Goal: Information Seeking & Learning: Learn about a topic

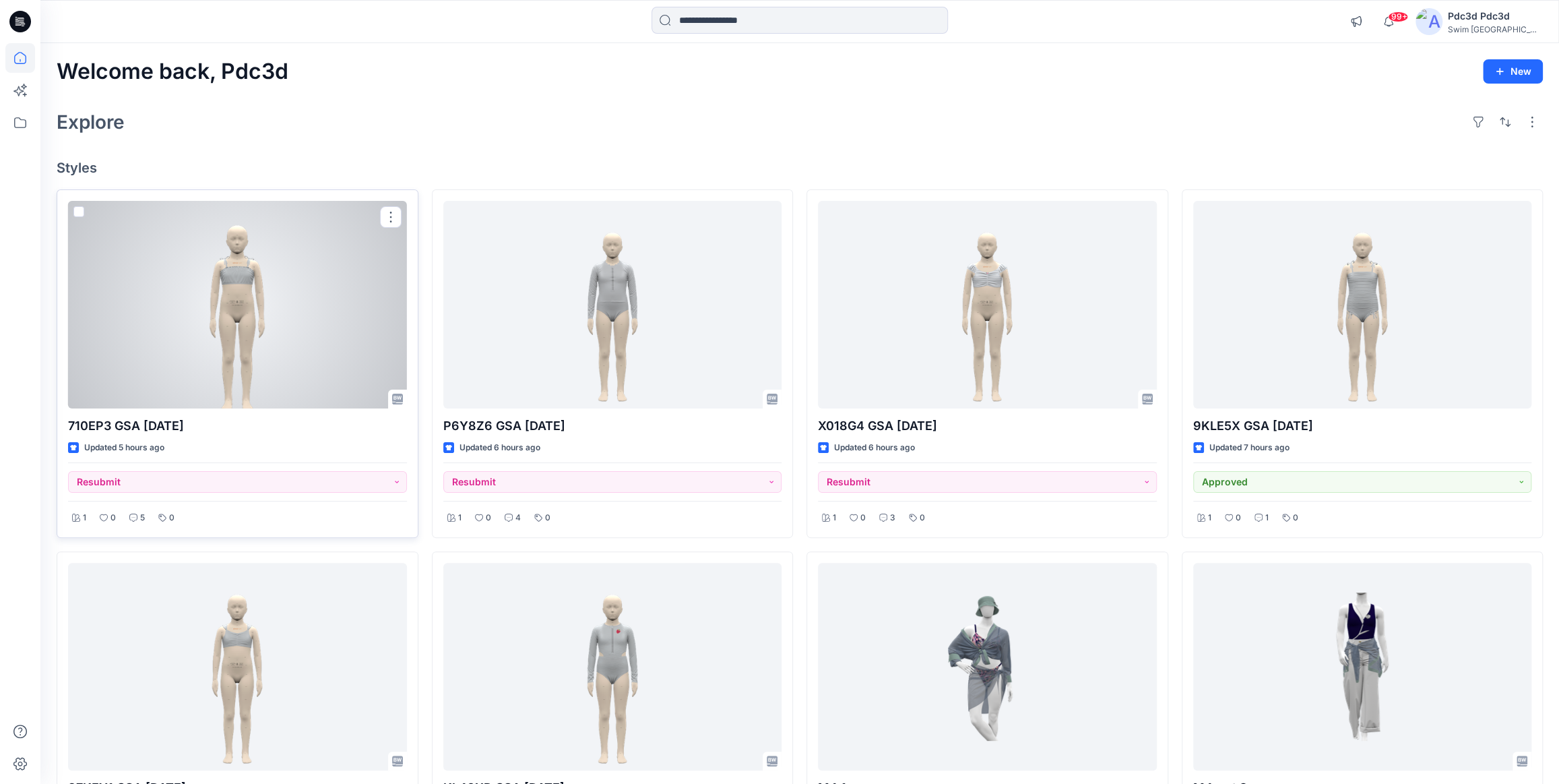
click at [248, 291] on div at bounding box center [237, 305] width 339 height 208
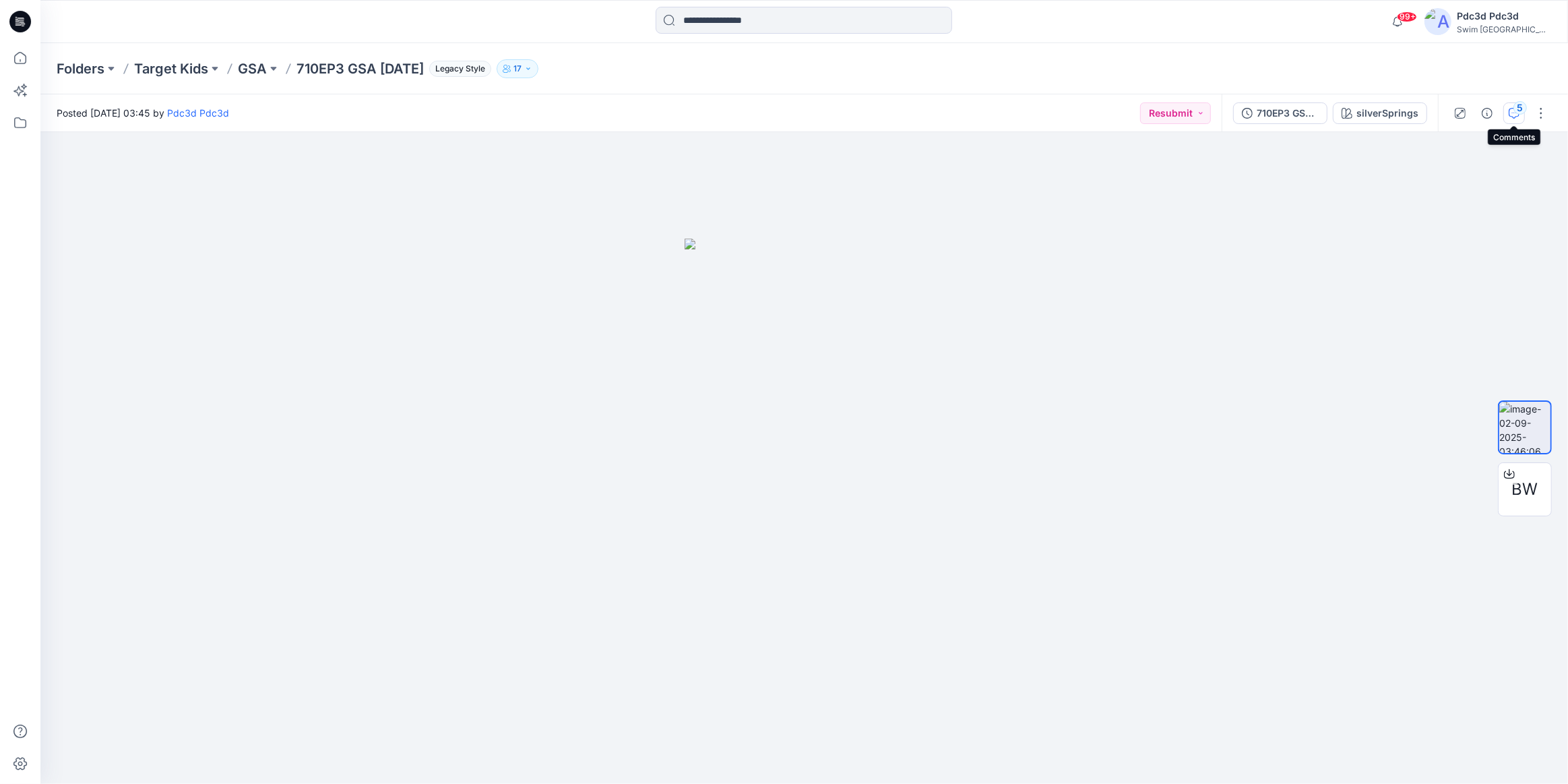
click at [1515, 115] on icon "button" at bounding box center [1514, 113] width 11 height 11
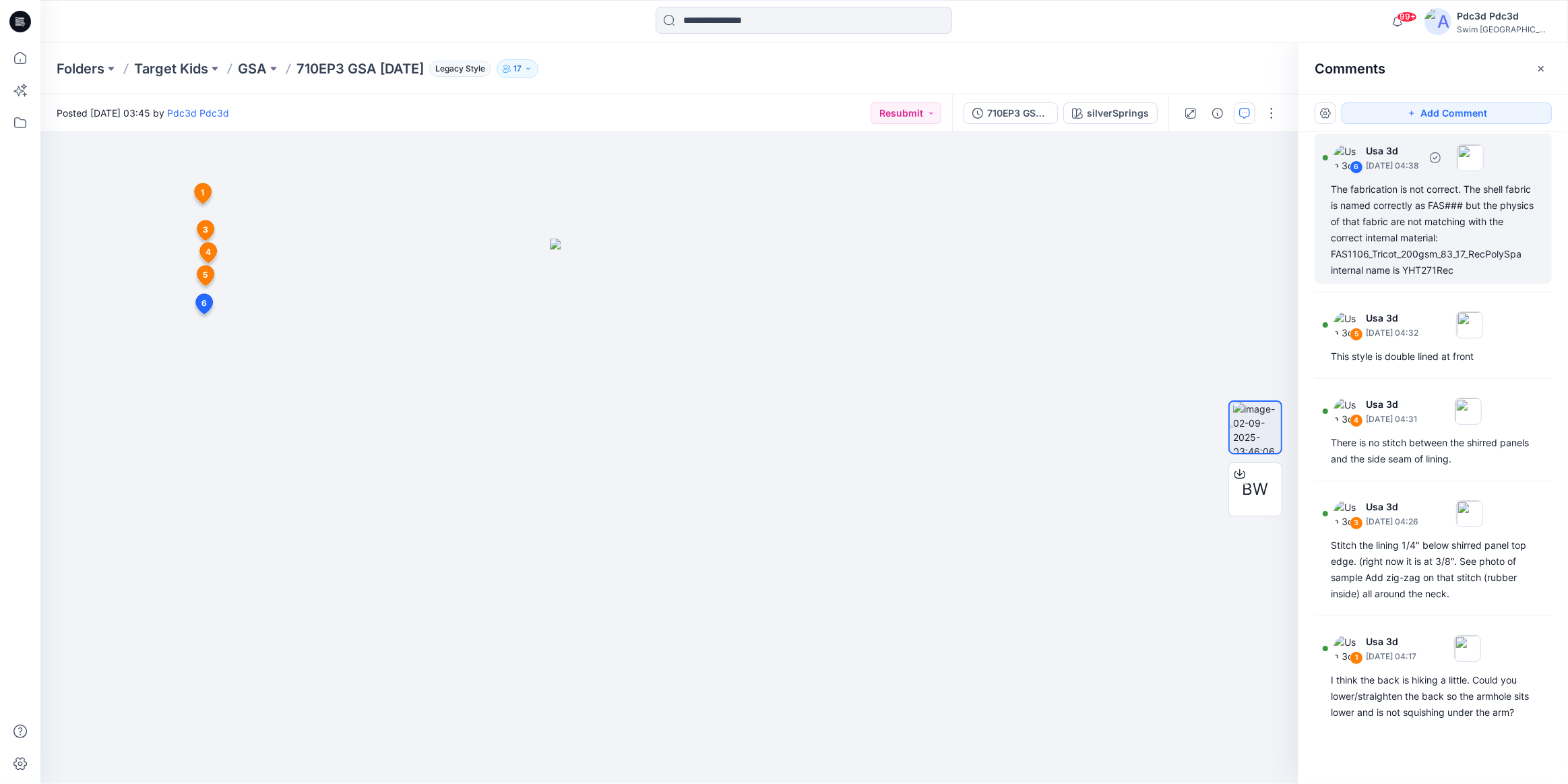
scroll to position [23, 0]
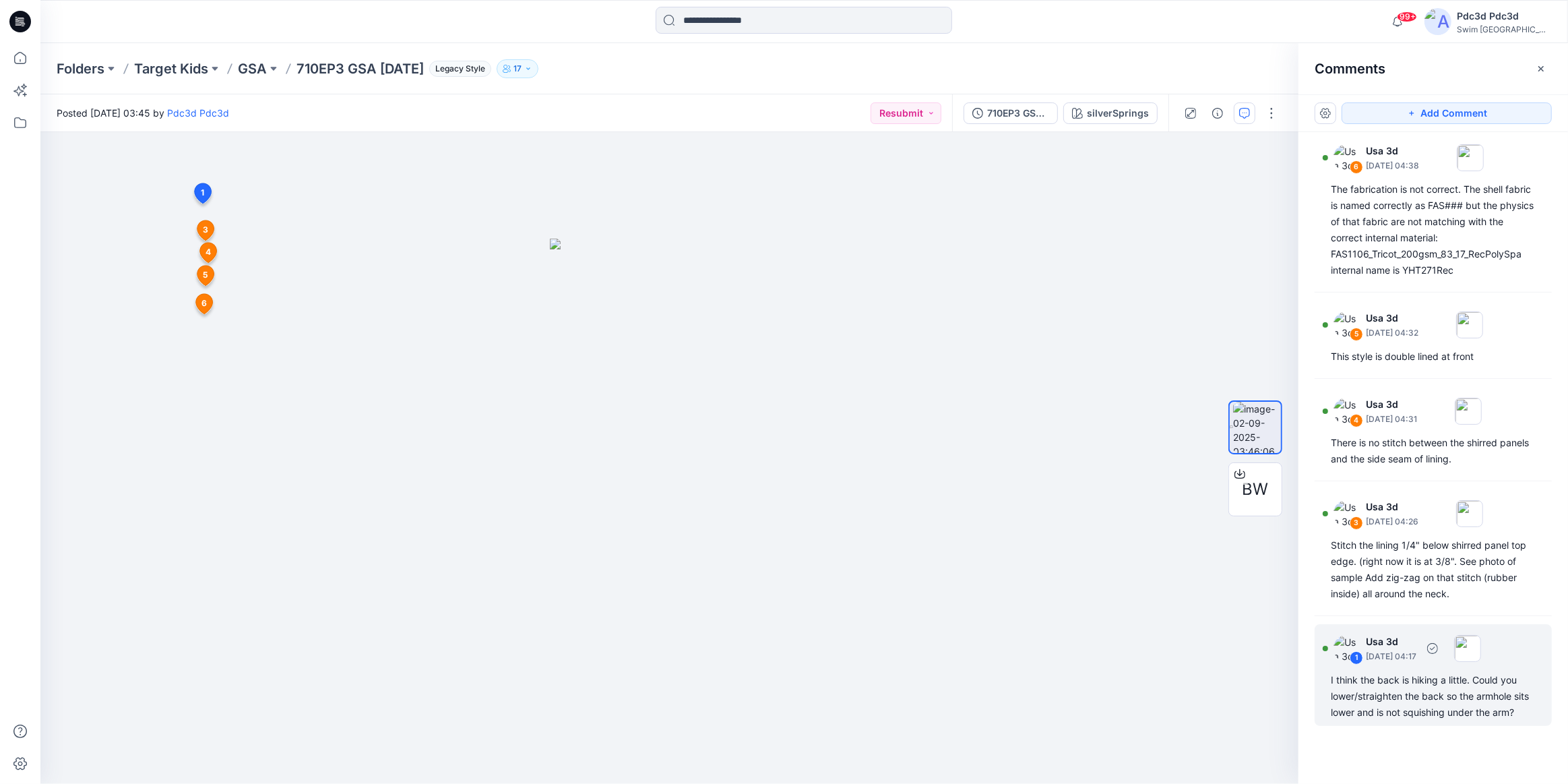
click at [1401, 696] on div "I think the back is hiking a little. Could you lower/straighten the back so the…" at bounding box center [1433, 696] width 205 height 49
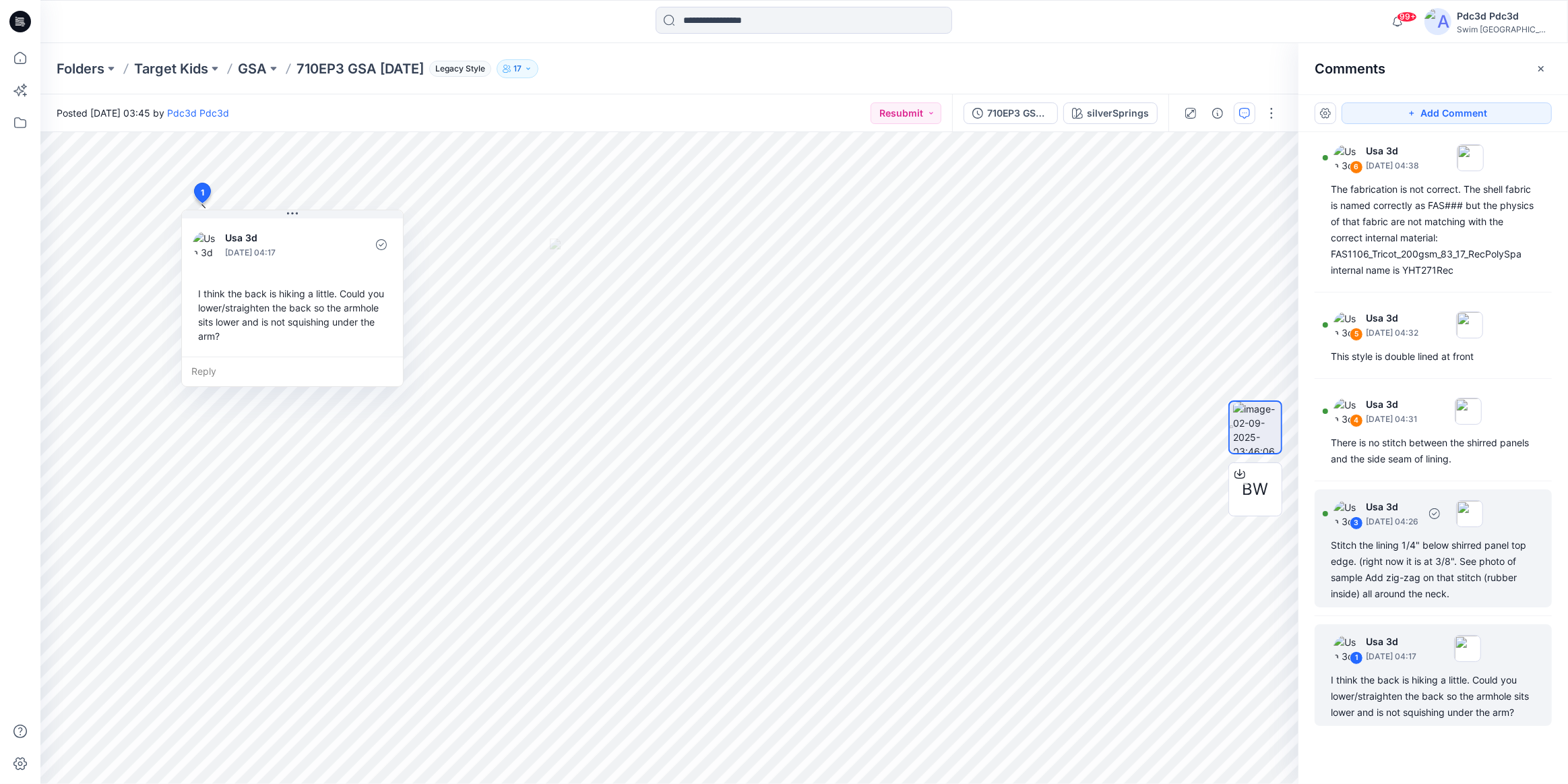
click at [1363, 558] on div "Stitch the lining 1/4" below shirred panel top edge. (right now it is at 3/8". …" at bounding box center [1433, 569] width 205 height 65
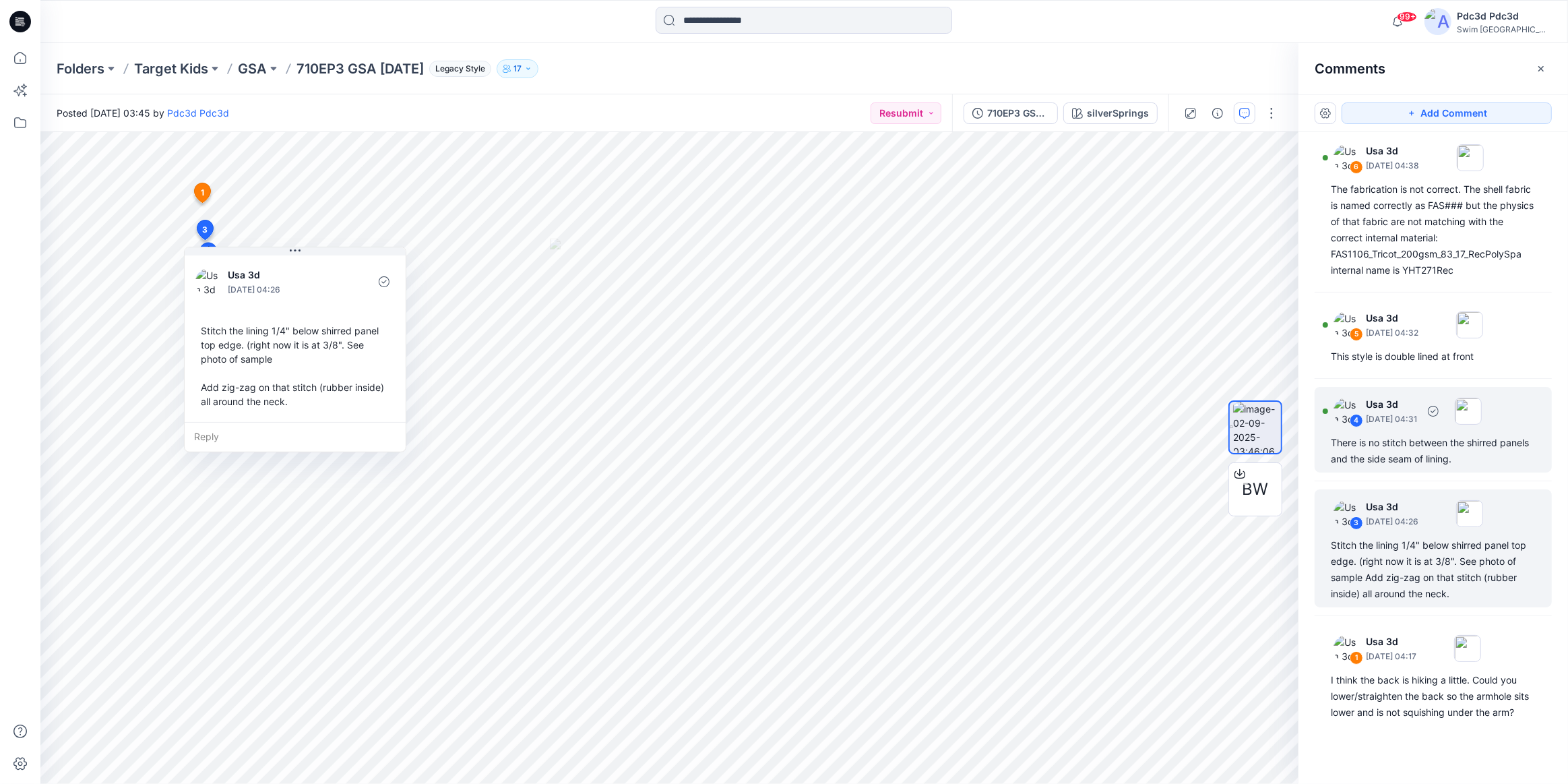
click at [1391, 435] on div "There is no stitch between the shirred panels and the side seam of lining." at bounding box center [1433, 451] width 205 height 32
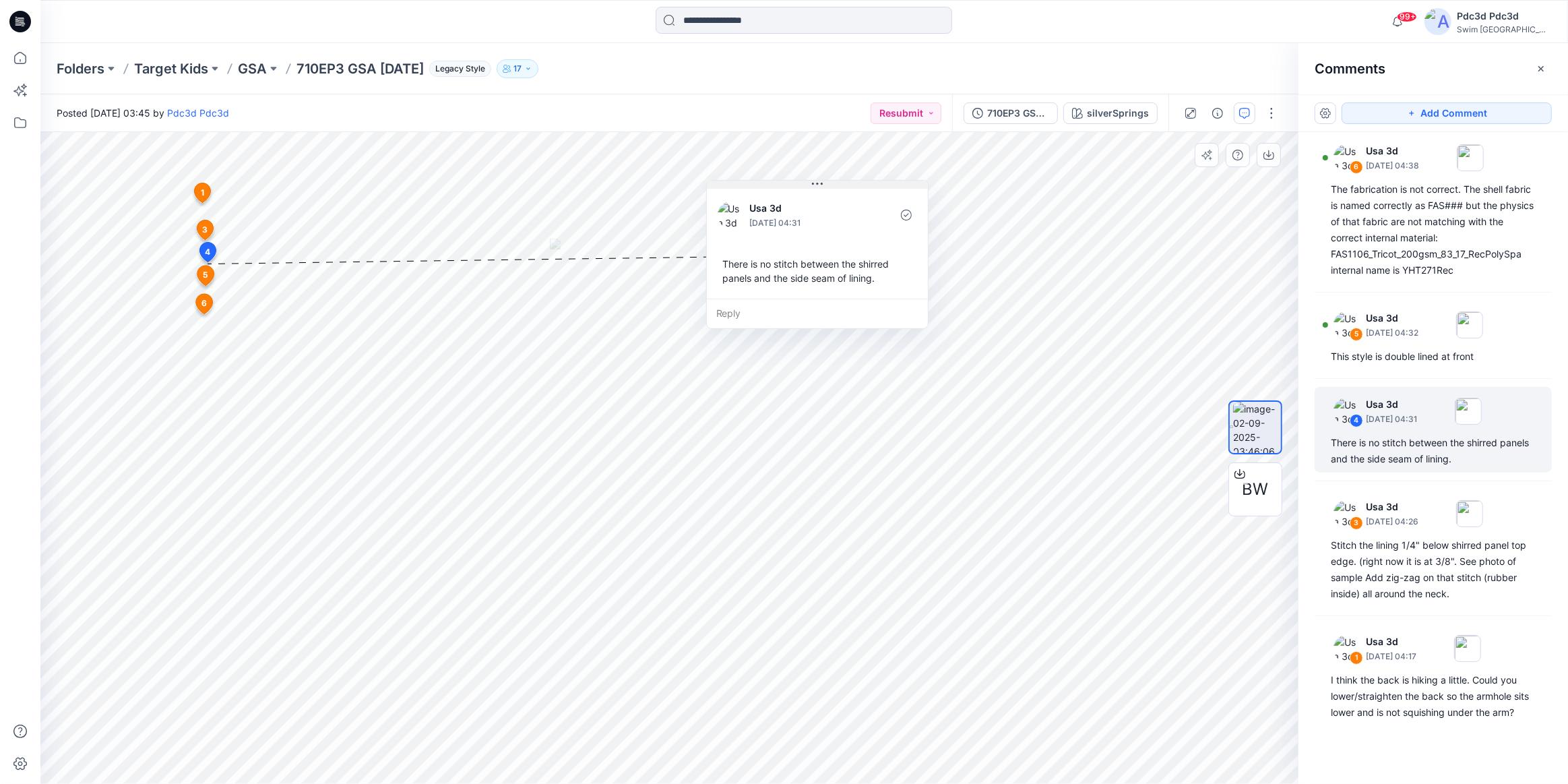
drag, startPoint x: 297, startPoint y: 272, endPoint x: 816, endPoint y: 183, distance: 526.6
click at [816, 183] on icon at bounding box center [816, 183] width 2 height 2
click at [1427, 348] on div "This style is double lined at front" at bounding box center [1433, 356] width 205 height 16
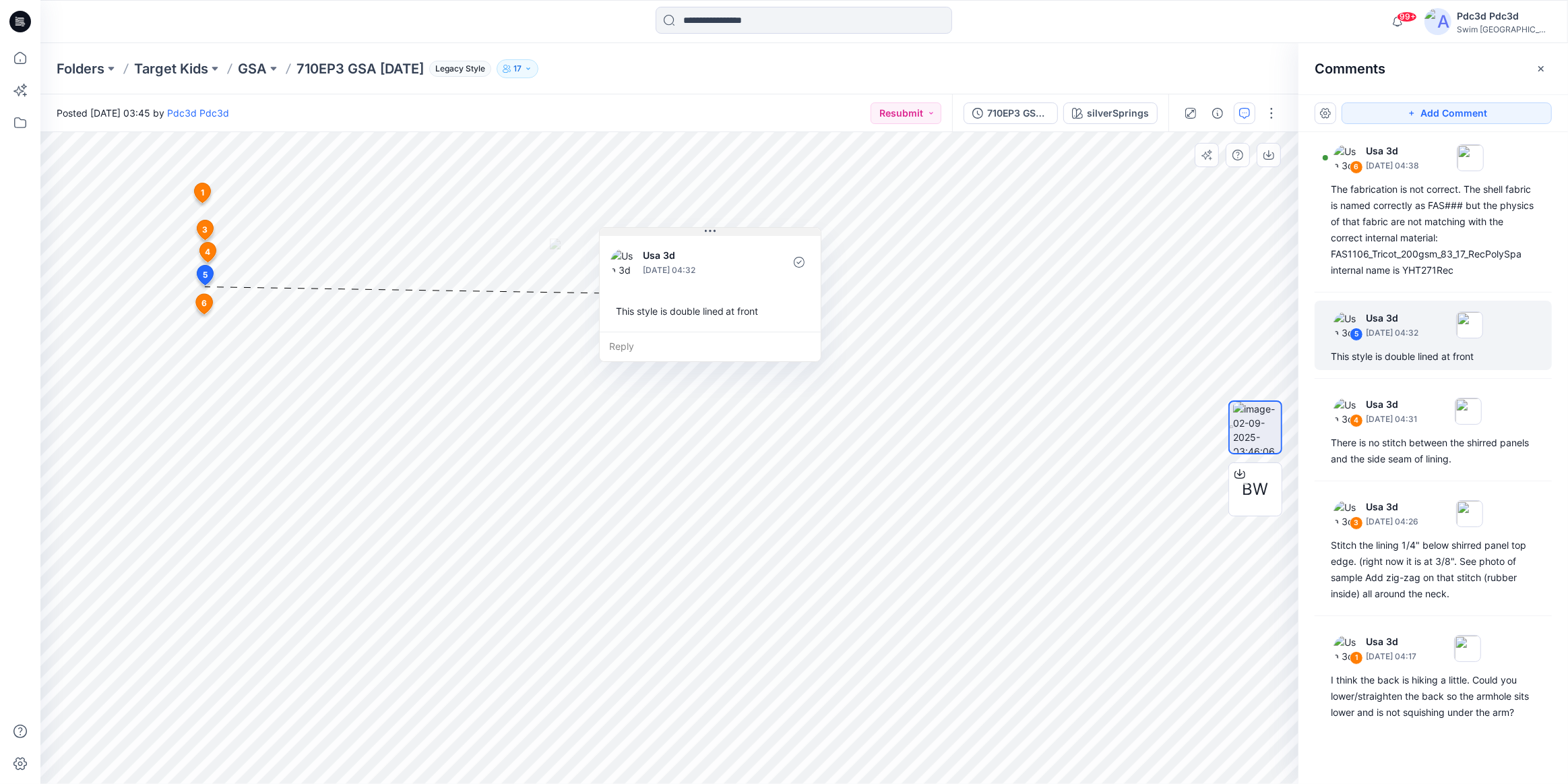
drag, startPoint x: 289, startPoint y: 294, endPoint x: 704, endPoint y: 229, distance: 420.1
click at [705, 229] on icon at bounding box center [710, 231] width 11 height 11
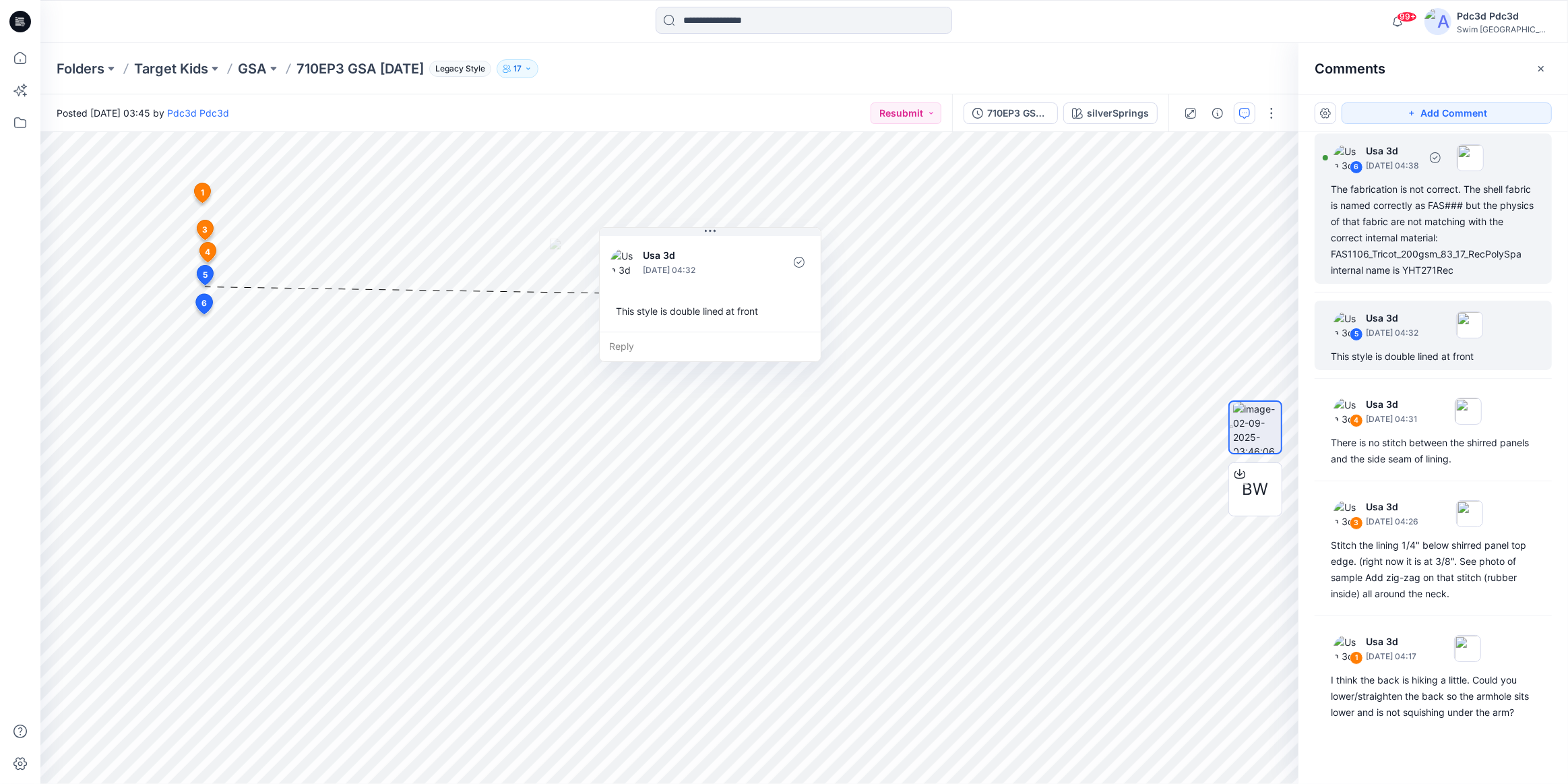
click at [1430, 225] on div "The fabrication is not correct. The shell fabric is named correctly as FAS### b…" at bounding box center [1433, 230] width 205 height 97
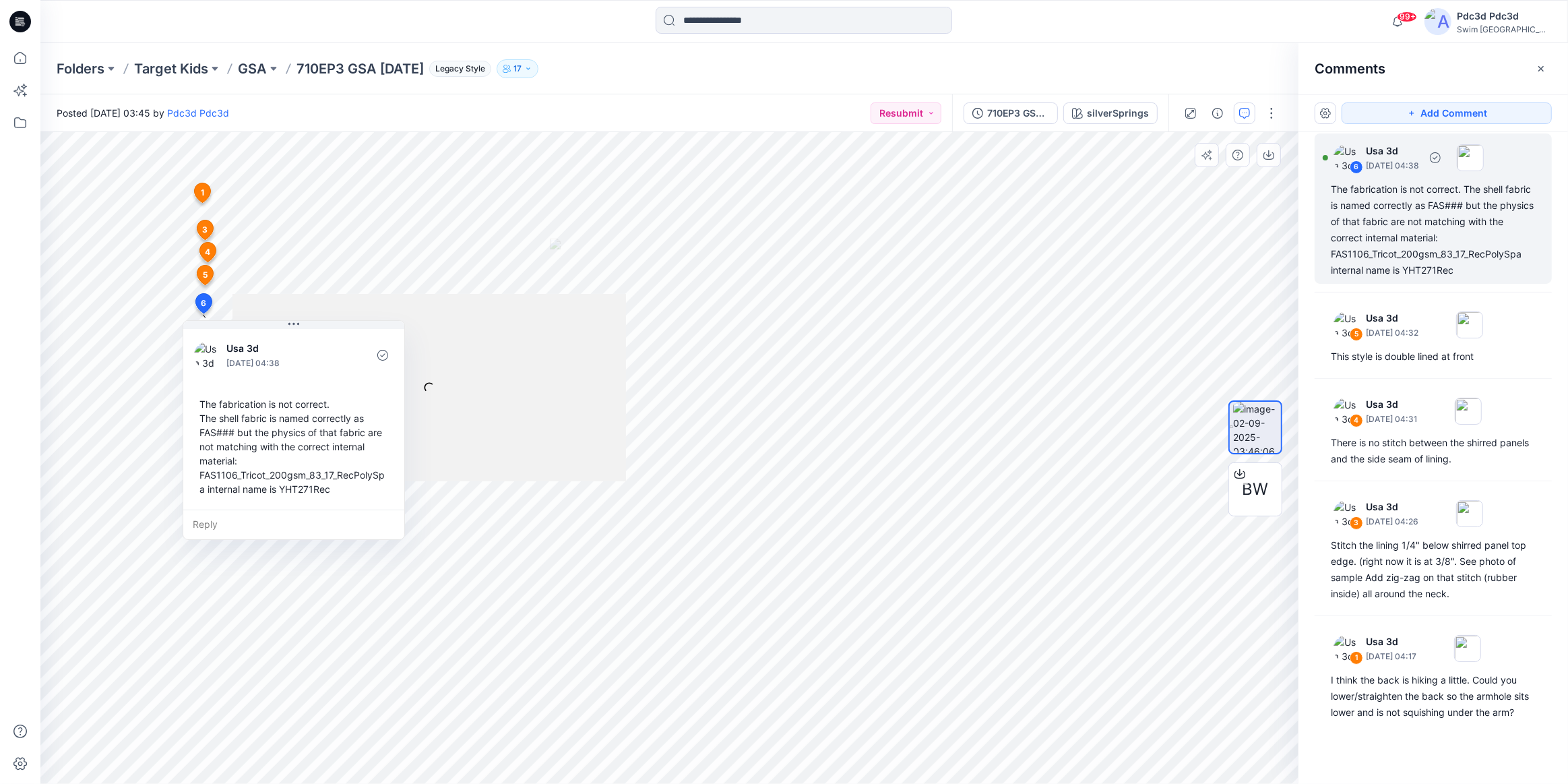
scroll to position [7, 0]
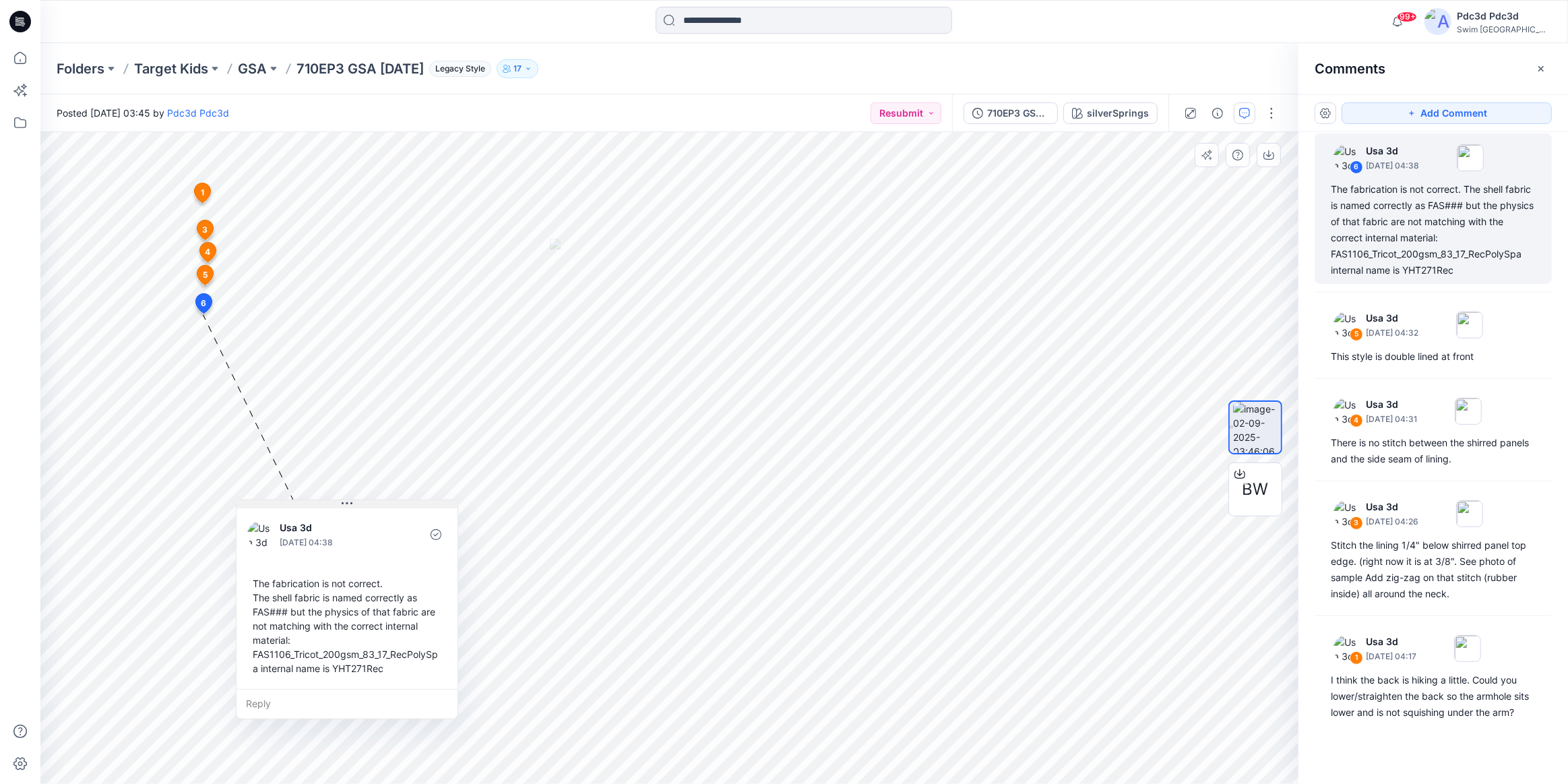
drag, startPoint x: 291, startPoint y: 323, endPoint x: 345, endPoint y: 503, distance: 187.9
click at [345, 503] on icon at bounding box center [347, 503] width 11 height 11
click at [385, 669] on div "The fabrication is not correct. The shell fabric is named correctly as FAS### b…" at bounding box center [346, 626] width 199 height 110
click at [383, 669] on div "The fabrication is not correct. The shell fabric is named correctly as FAS### b…" at bounding box center [346, 626] width 199 height 110
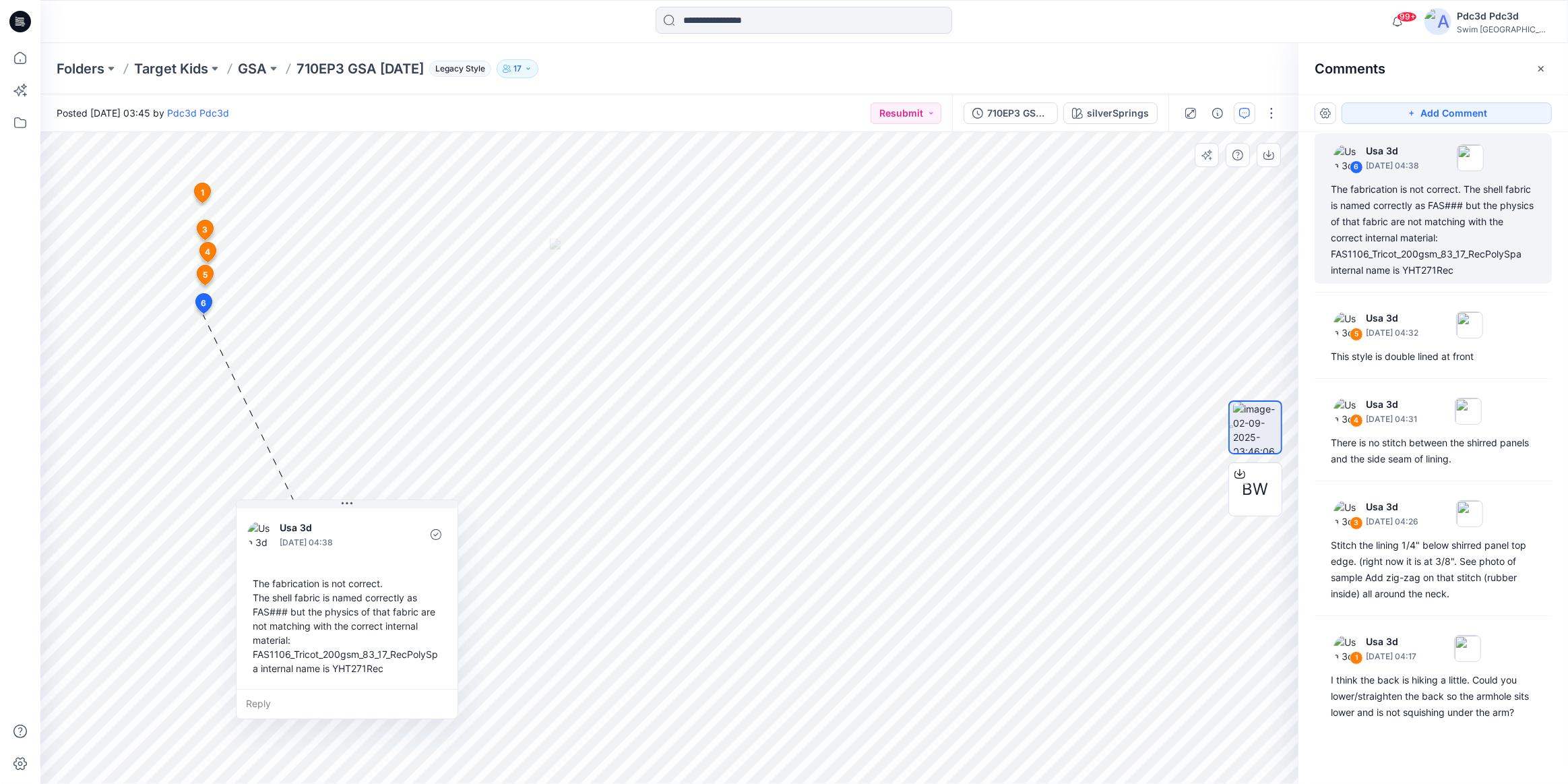
click at [383, 669] on div "The fabrication is not correct. The shell fabric is named correctly as FAS### b…" at bounding box center [346, 626] width 199 height 110
click at [382, 667] on div "The fabrication is not correct. The shell fabric is named correctly as FAS### b…" at bounding box center [346, 626] width 199 height 110
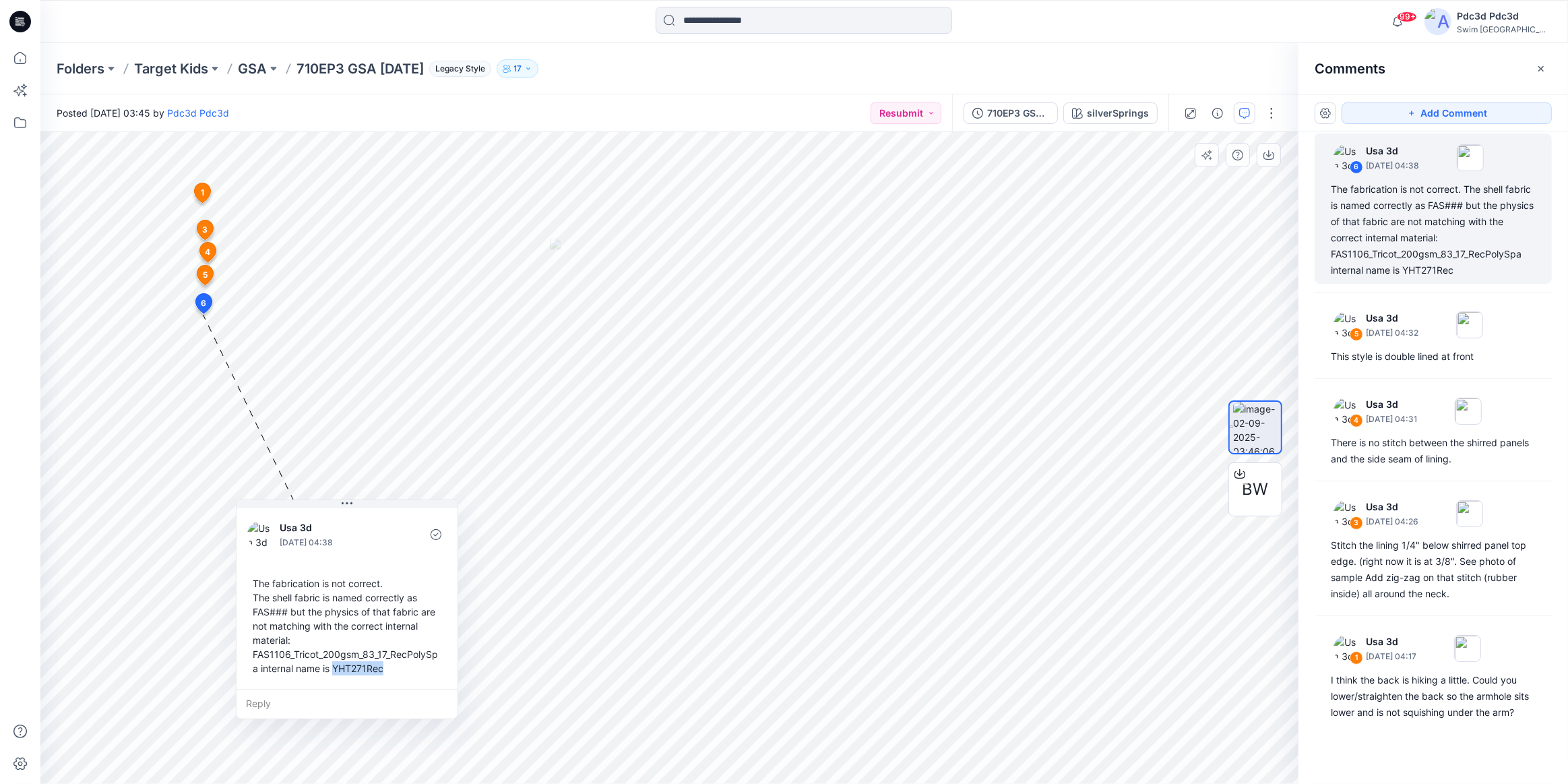
click at [384, 667] on div "The fabrication is not correct. The shell fabric is named correctly as FAS### b…" at bounding box center [346, 626] width 199 height 110
click at [253, 580] on div "The fabrication is not correct. The shell fabric is named correctly as FAS### b…" at bounding box center [346, 626] width 199 height 110
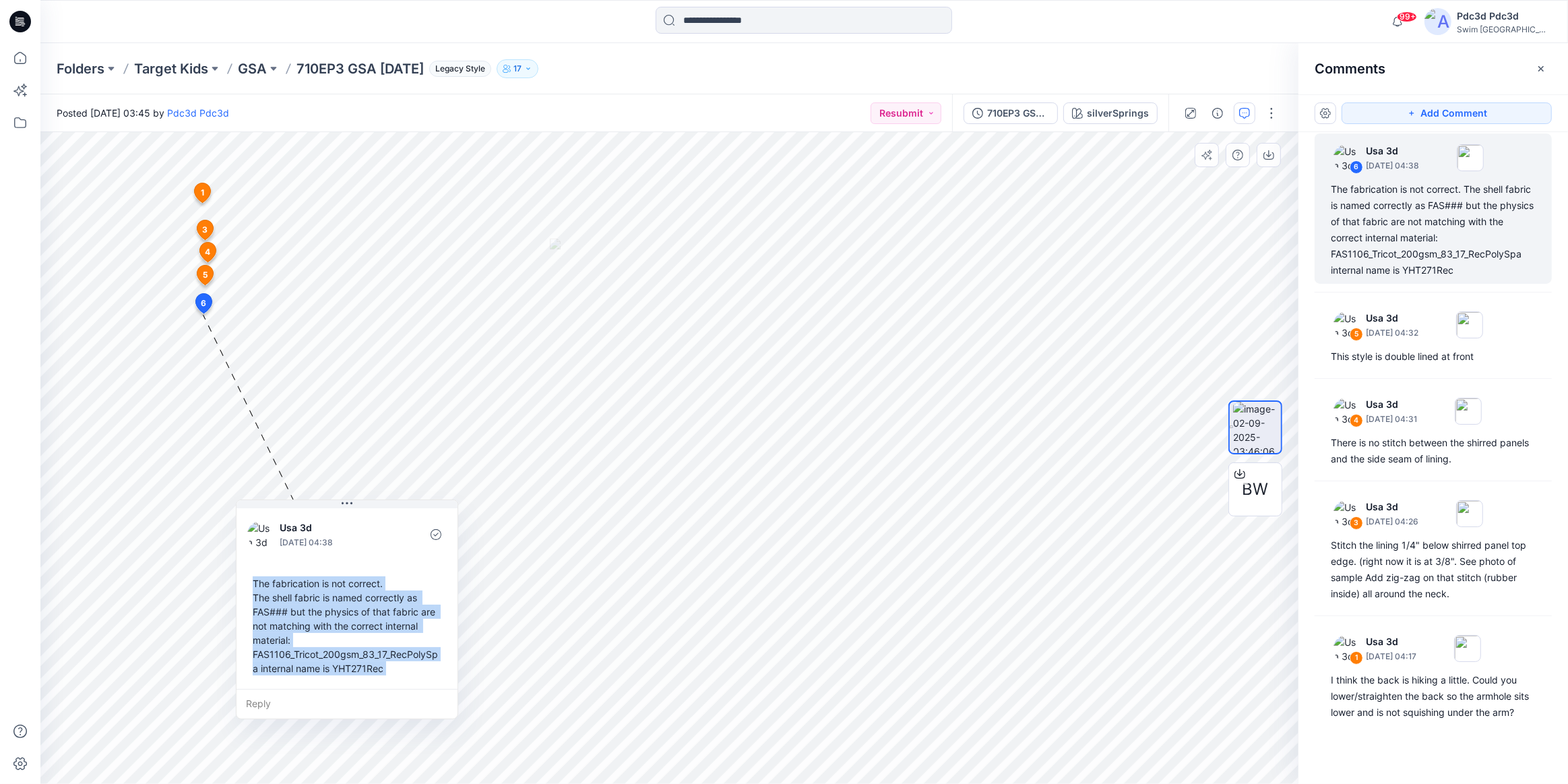
drag, startPoint x: 253, startPoint y: 580, endPoint x: 391, endPoint y: 681, distance: 171.0
click at [391, 681] on div "Usa 3d [DATE] 04:38 The fabrication is not correct. The shell fabric is named c…" at bounding box center [346, 596] width 221 height 183
copy div "The fabrication is not correct. The shell fabric is named correctly as FAS### b…"
click at [364, 683] on div "Usa 3d [DATE] 04:38 The fabrication is not correct. The shell fabric is named c…" at bounding box center [346, 596] width 221 height 183
click at [425, 675] on div "The fabrication is not correct. The shell fabric is named correctly as FAS### b…" at bounding box center [346, 626] width 199 height 110
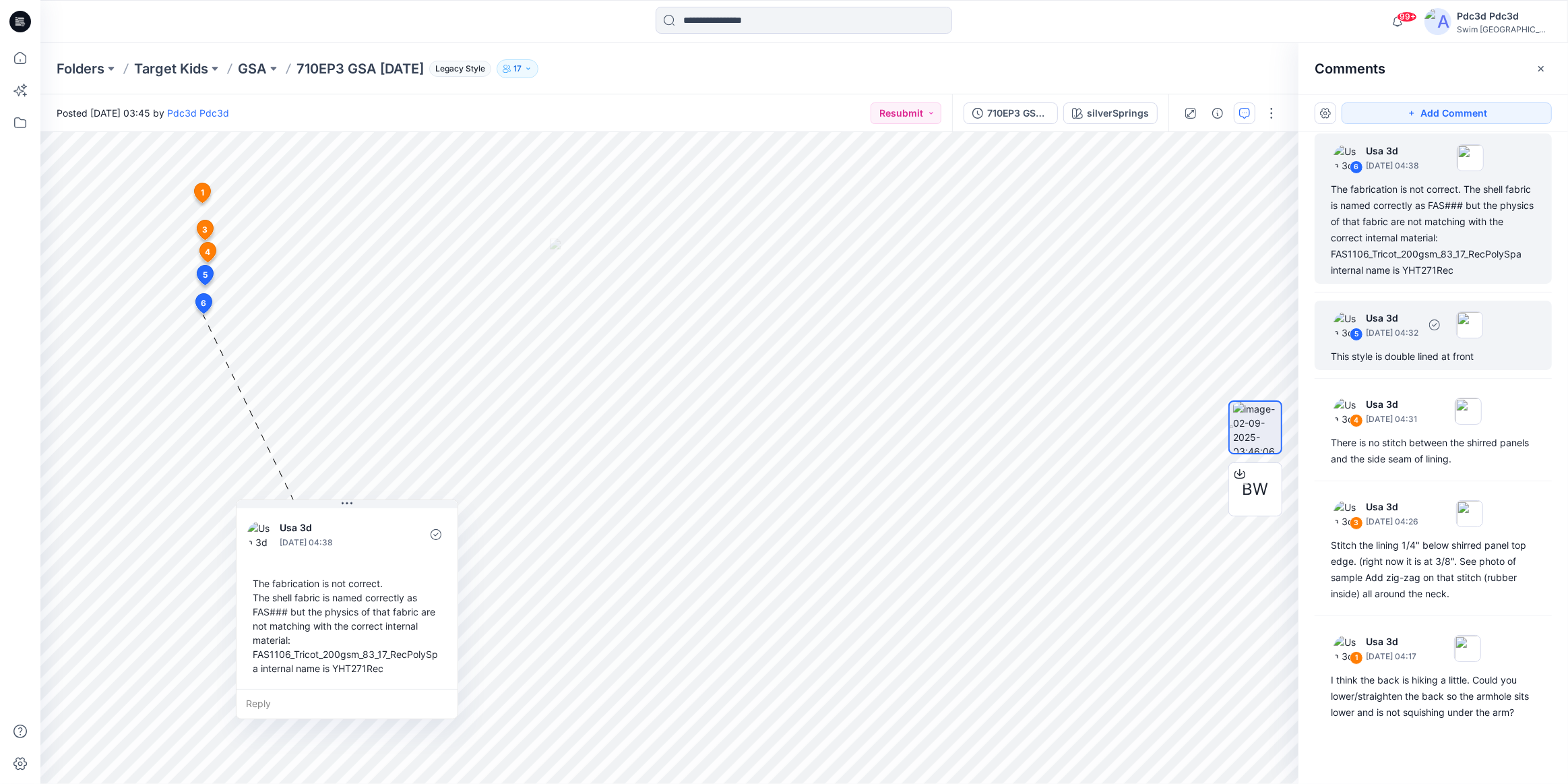
click at [1367, 366] on div "5 Usa 3d [DATE] 04:32 This style is double lined at front" at bounding box center [1433, 335] width 237 height 69
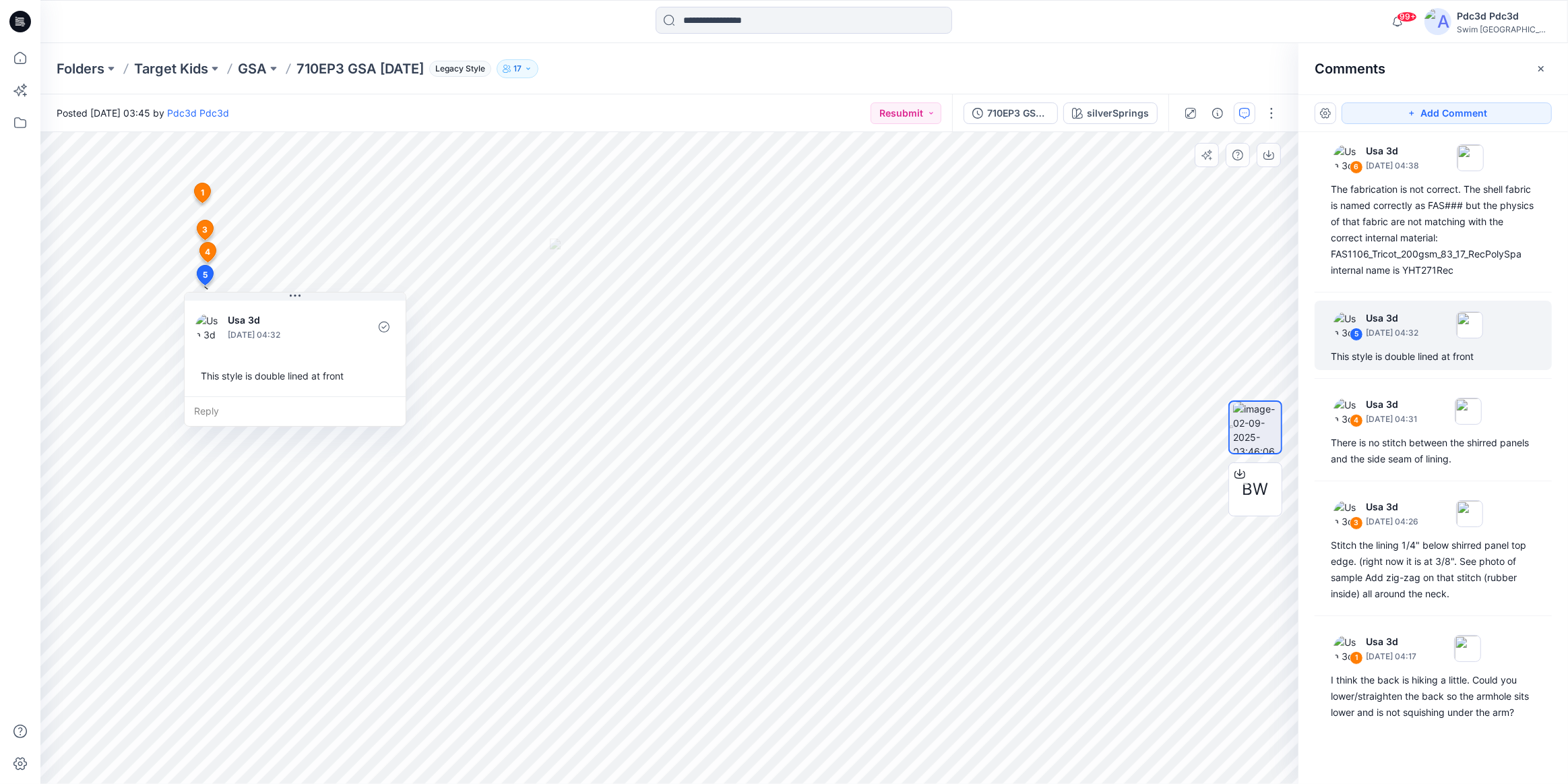
click at [201, 377] on div "This style is double lined at front" at bounding box center [295, 376] width 199 height 25
drag, startPoint x: 201, startPoint y: 377, endPoint x: 349, endPoint y: 385, distance: 148.2
click at [349, 385] on div "This style is double lined at front" at bounding box center [295, 376] width 199 height 25
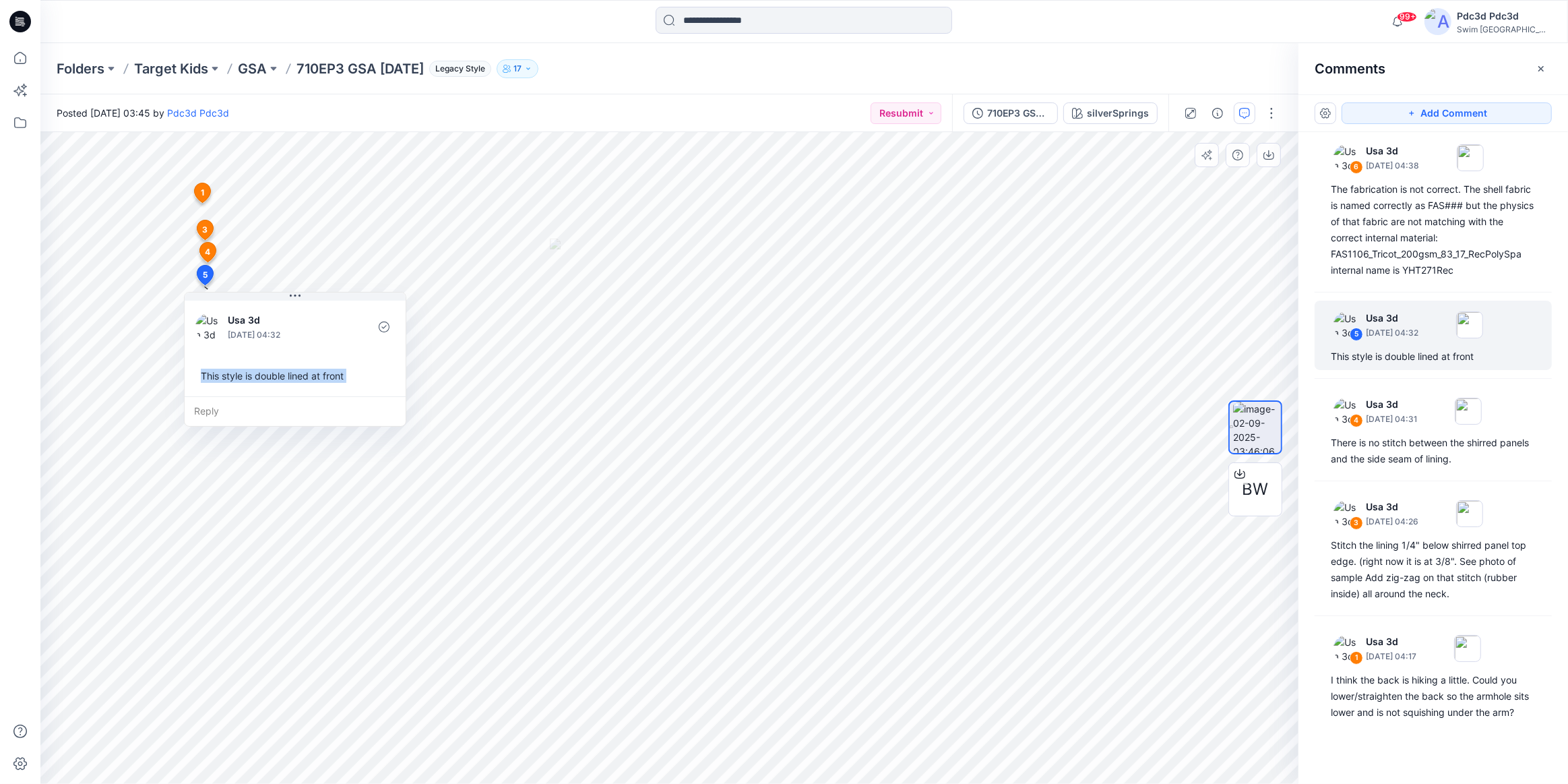
click at [316, 358] on div "Usa 3d [DATE] 04:32 This style is double lined at front" at bounding box center [295, 346] width 221 height 98
click at [376, 358] on div "Usa 3d [DATE] 04:32 This style is double lined at front" at bounding box center [295, 346] width 221 height 98
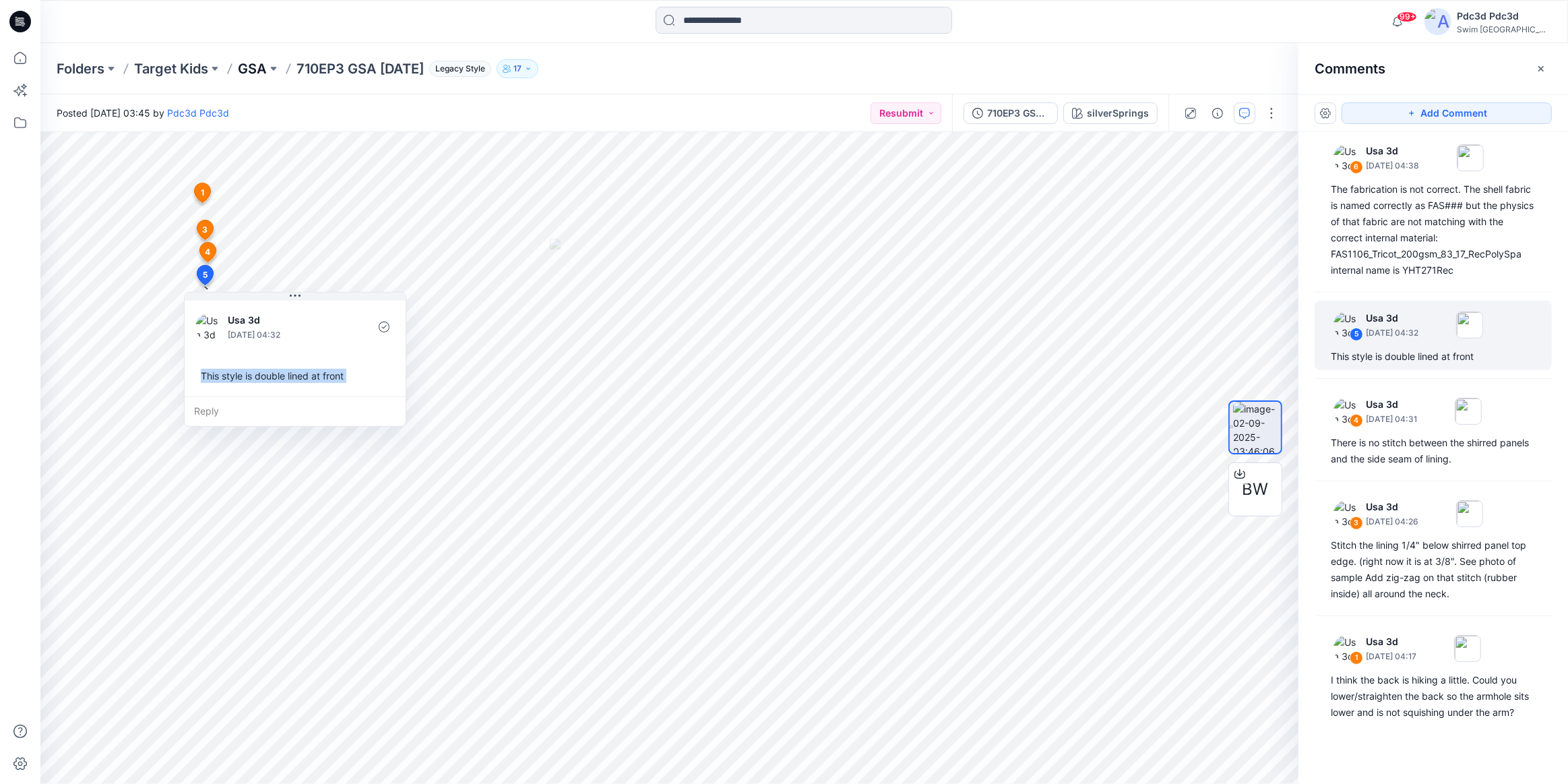
click at [254, 69] on p "GSA" at bounding box center [253, 69] width 29 height 19
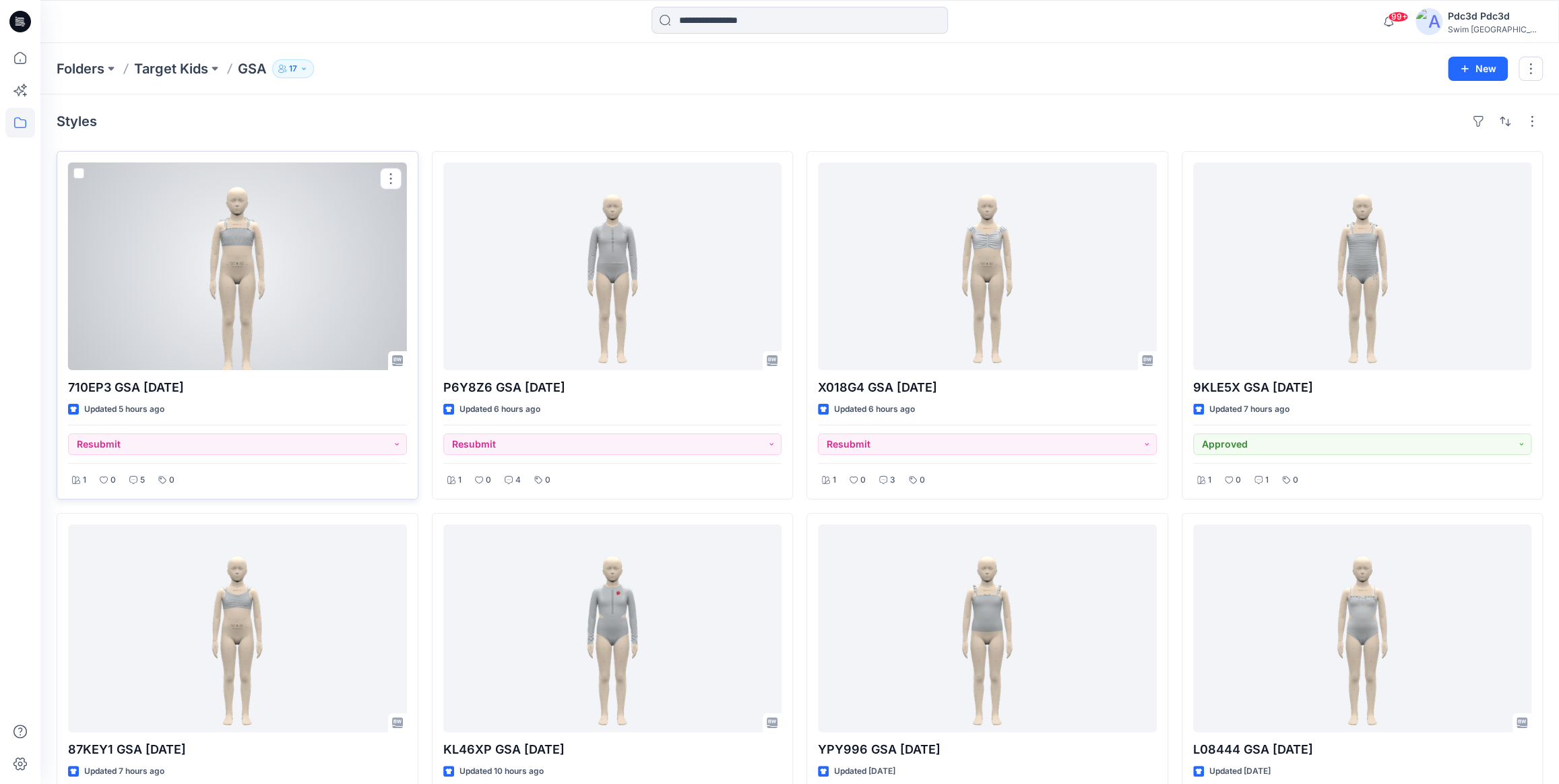
click at [291, 277] on div at bounding box center [237, 266] width 339 height 208
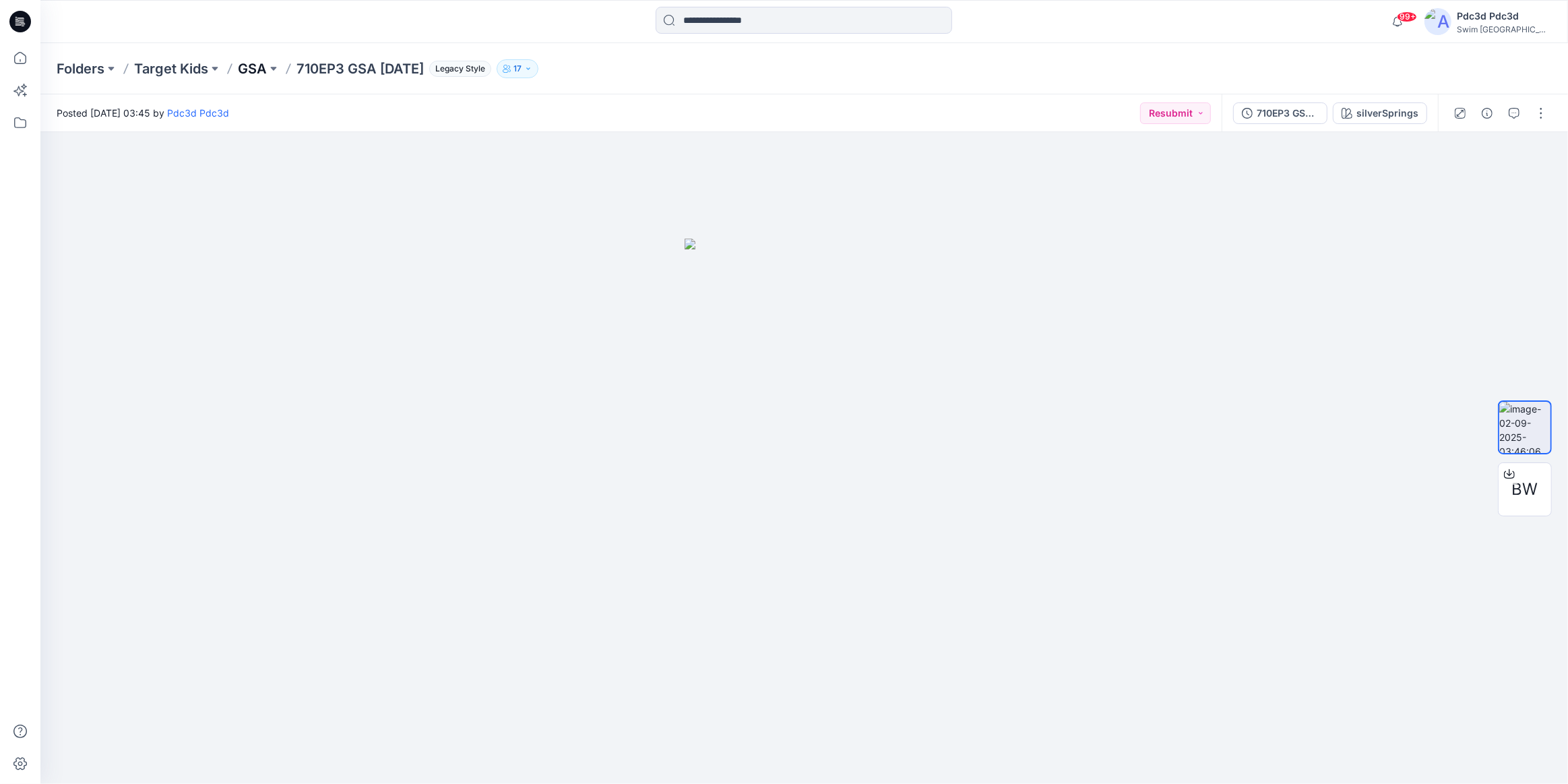
click at [255, 65] on p "GSA" at bounding box center [253, 69] width 29 height 19
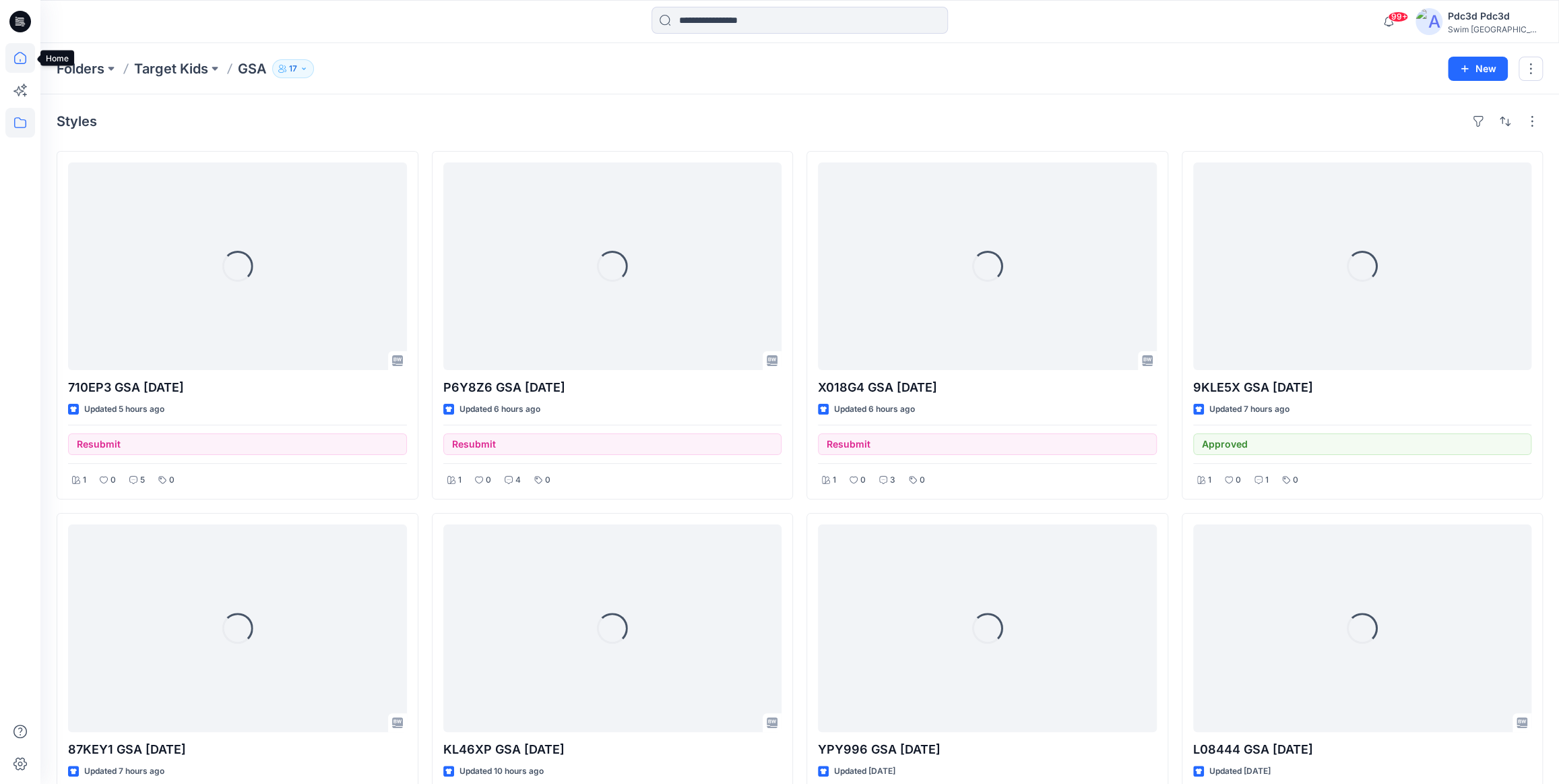
click at [18, 57] on icon at bounding box center [20, 58] width 30 height 30
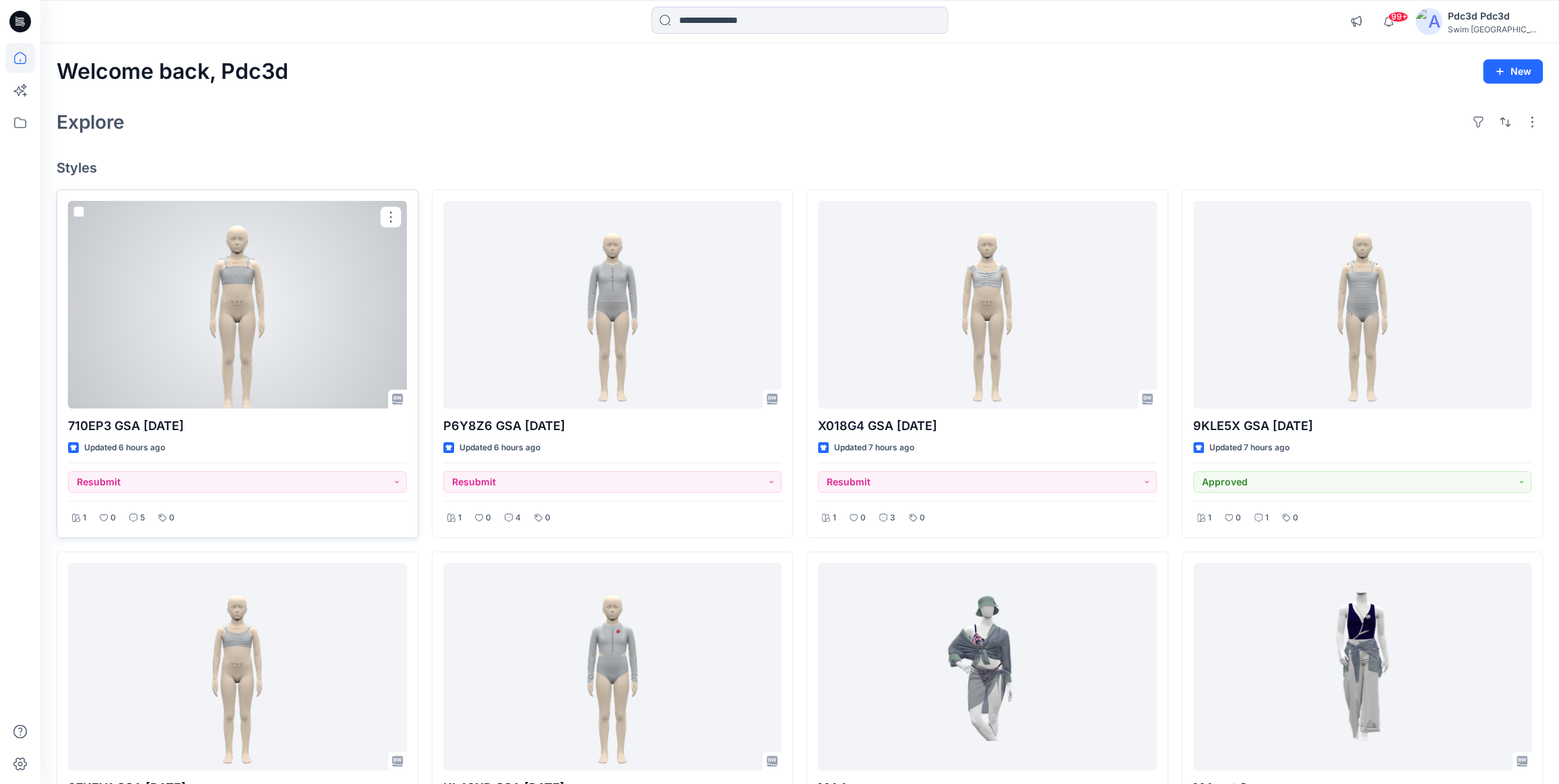
click at [256, 308] on div at bounding box center [237, 305] width 339 height 208
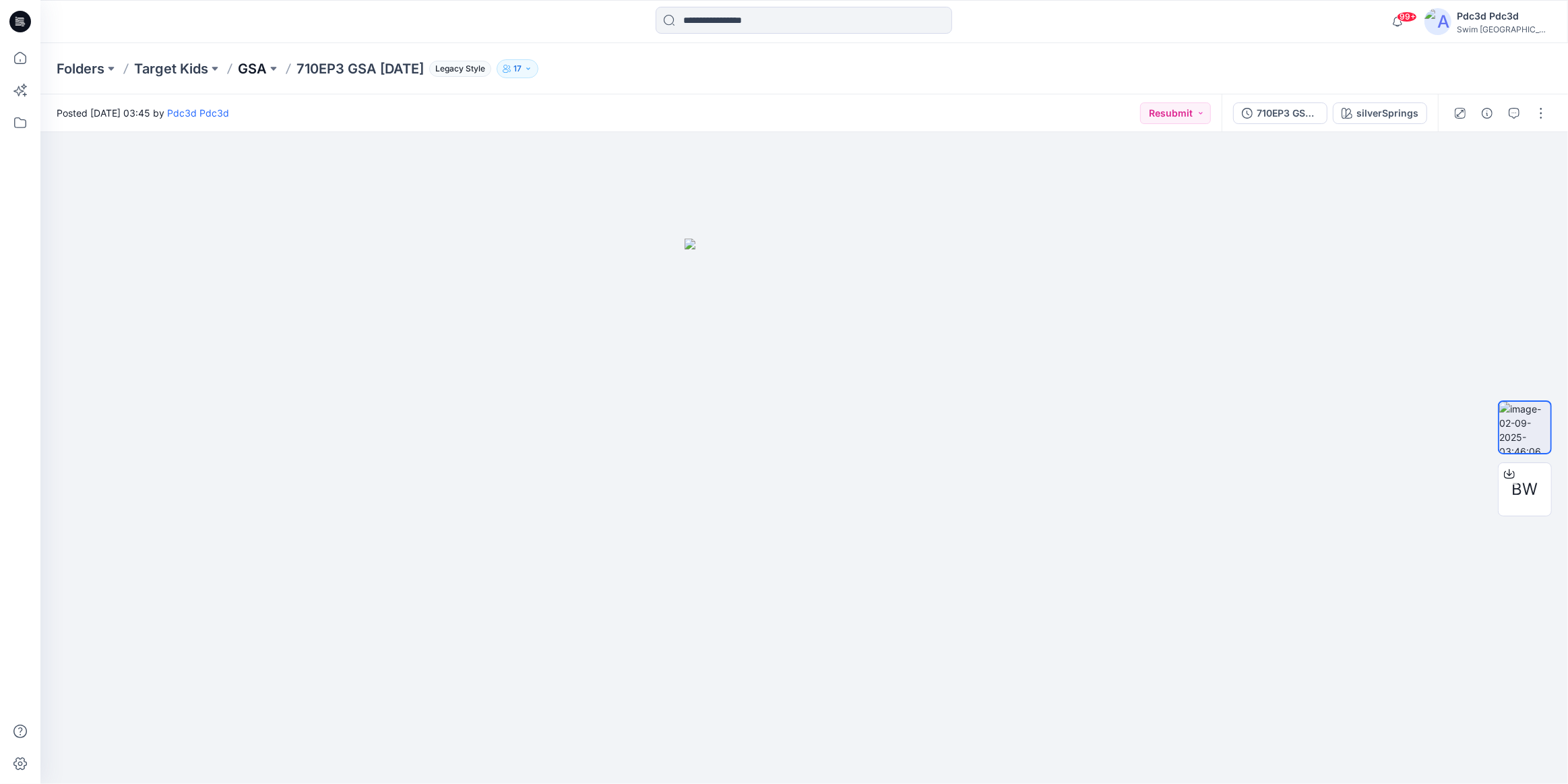
click at [260, 70] on p "GSA" at bounding box center [253, 69] width 29 height 19
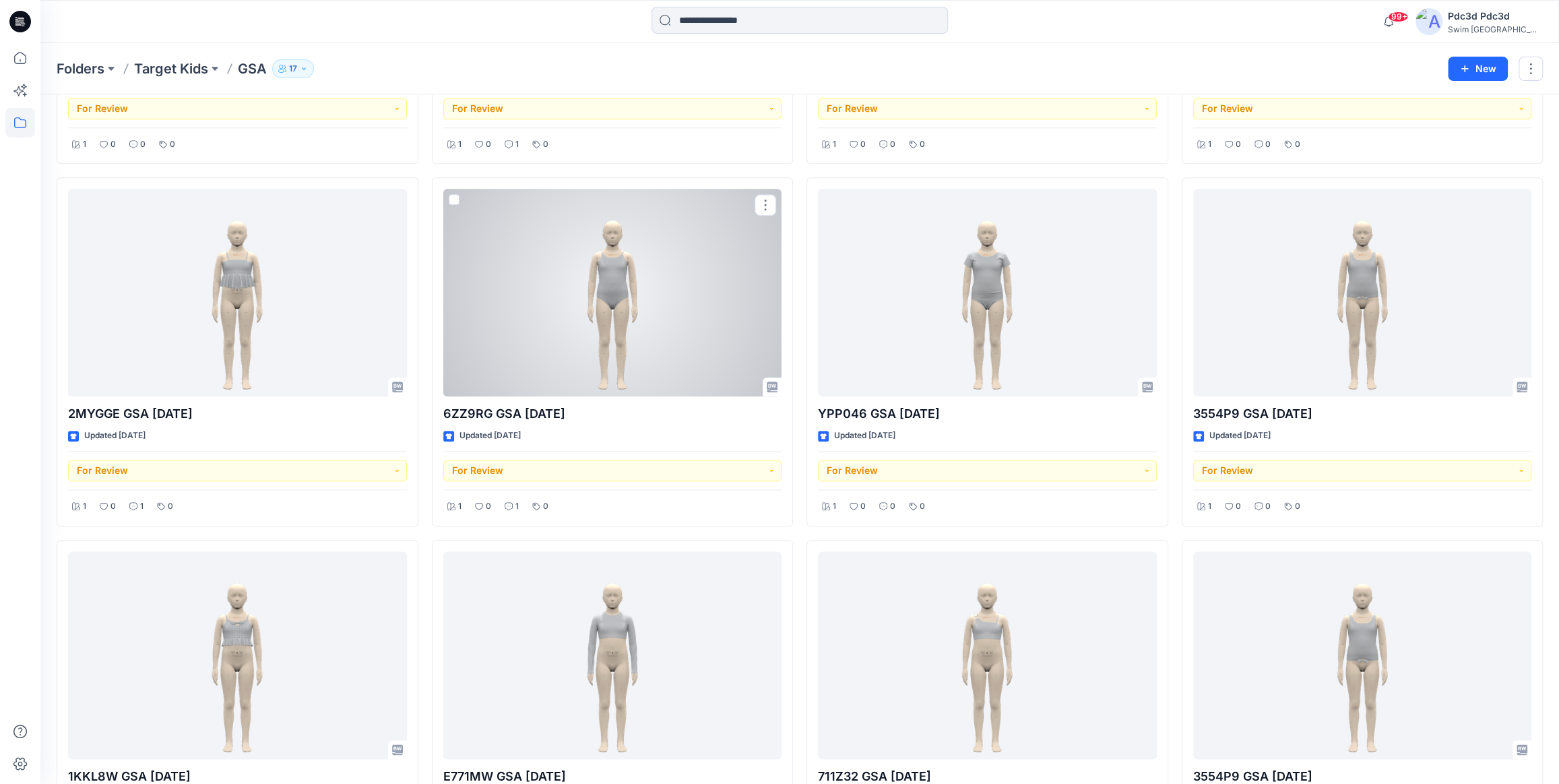
scroll to position [1102, 0]
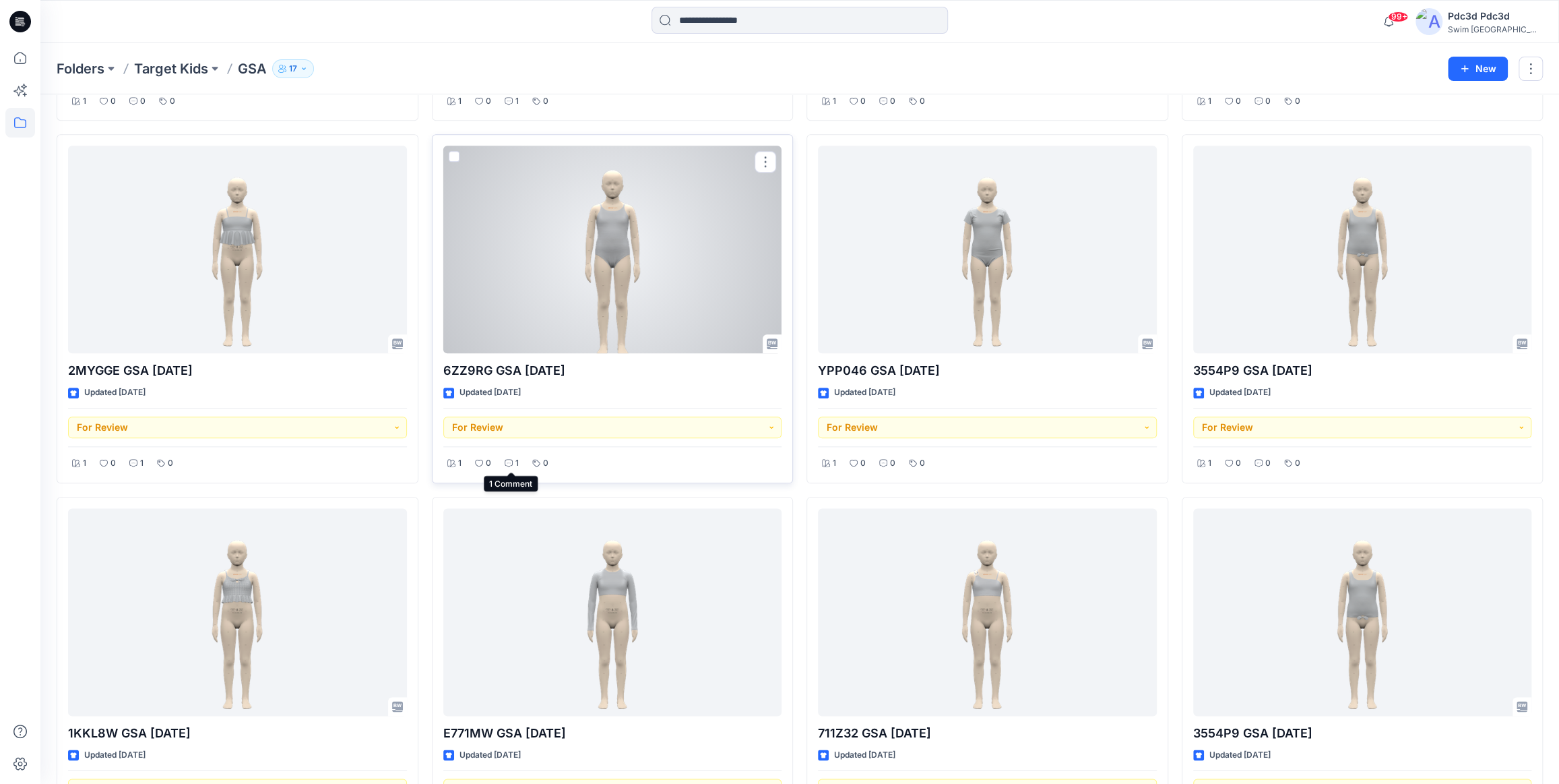
click at [512, 464] on icon at bounding box center [508, 463] width 8 height 8
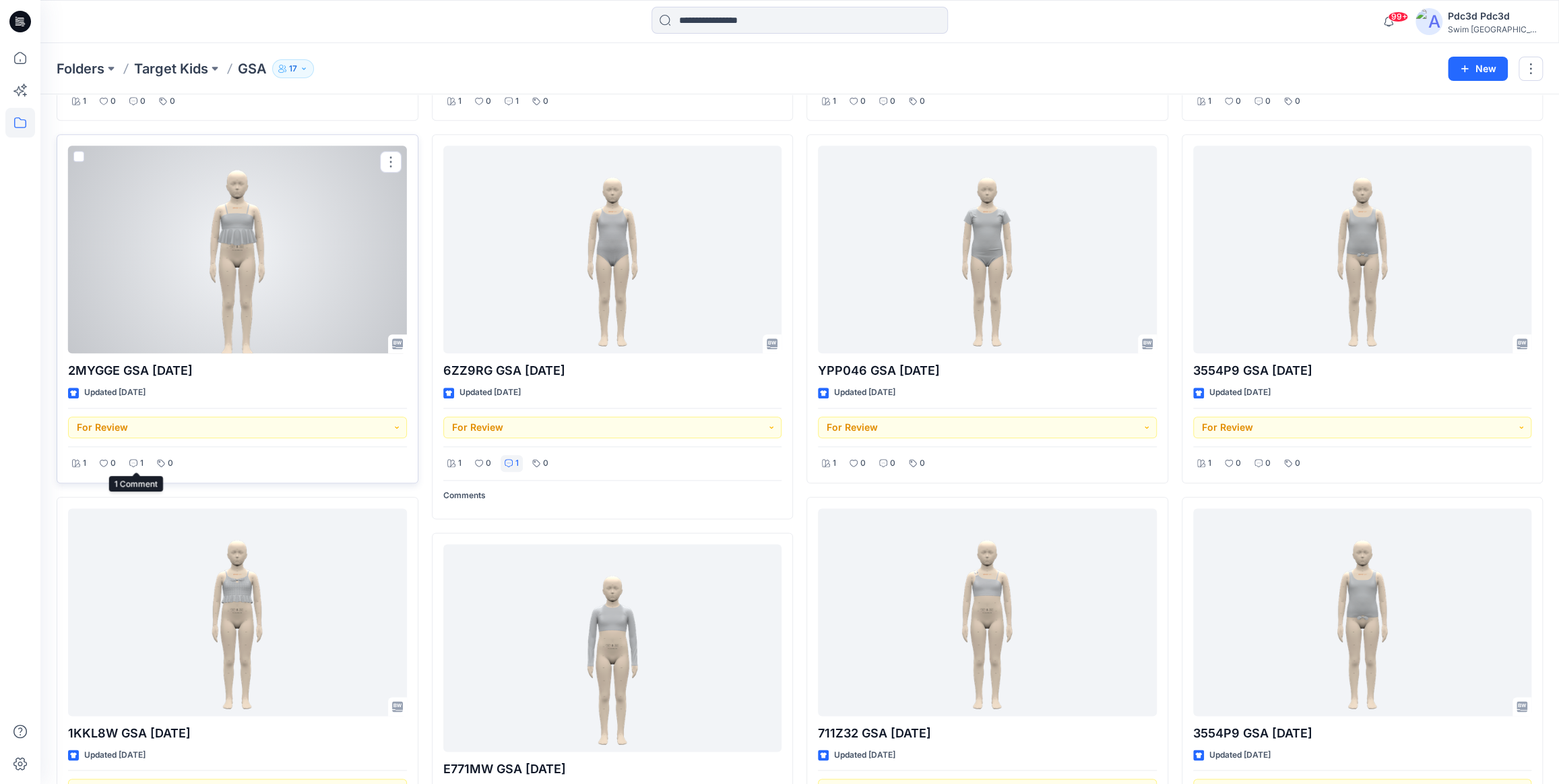
click at [127, 457] on div "1" at bounding box center [136, 463] width 23 height 17
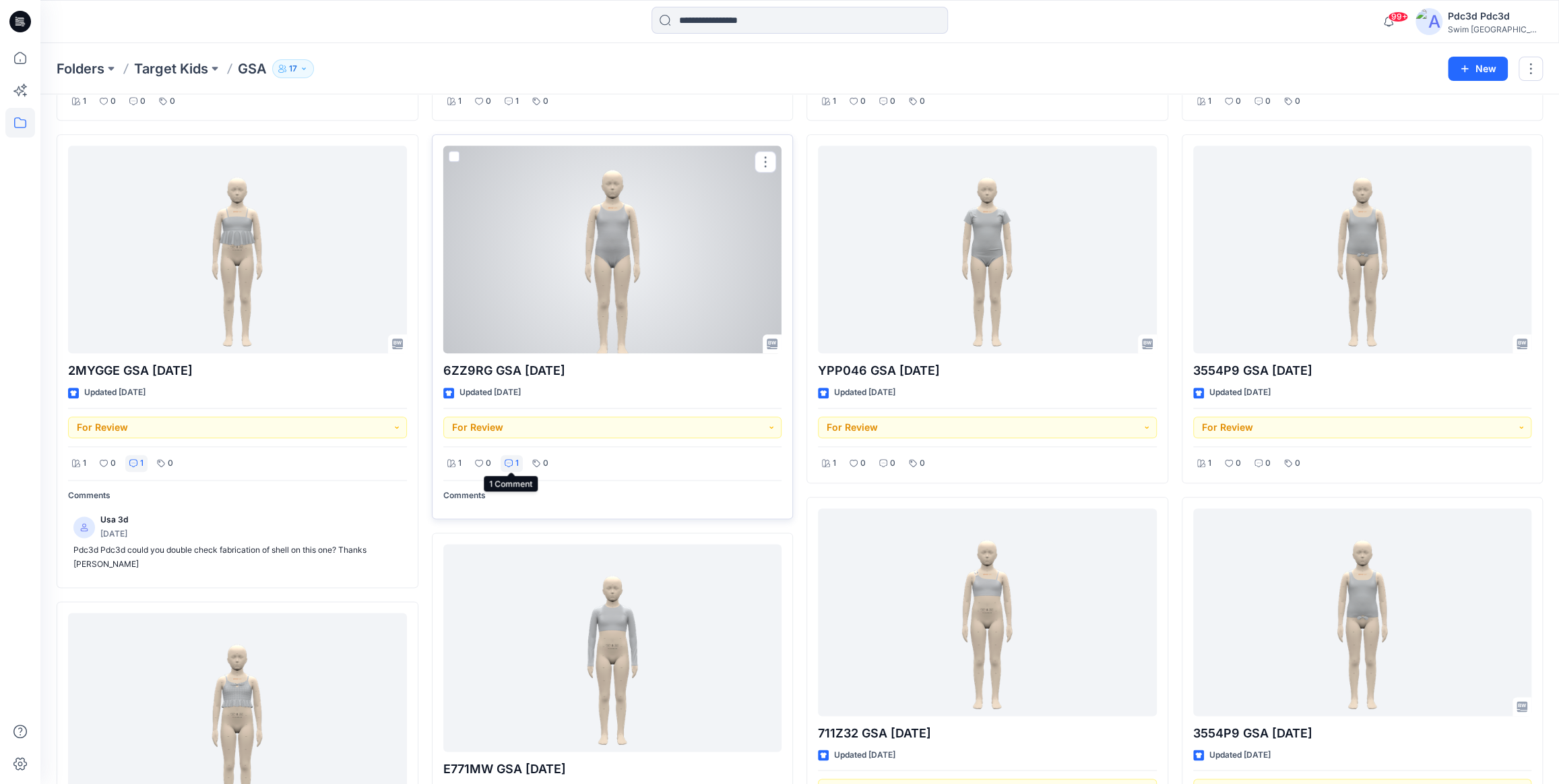
click at [510, 464] on icon at bounding box center [508, 463] width 8 height 8
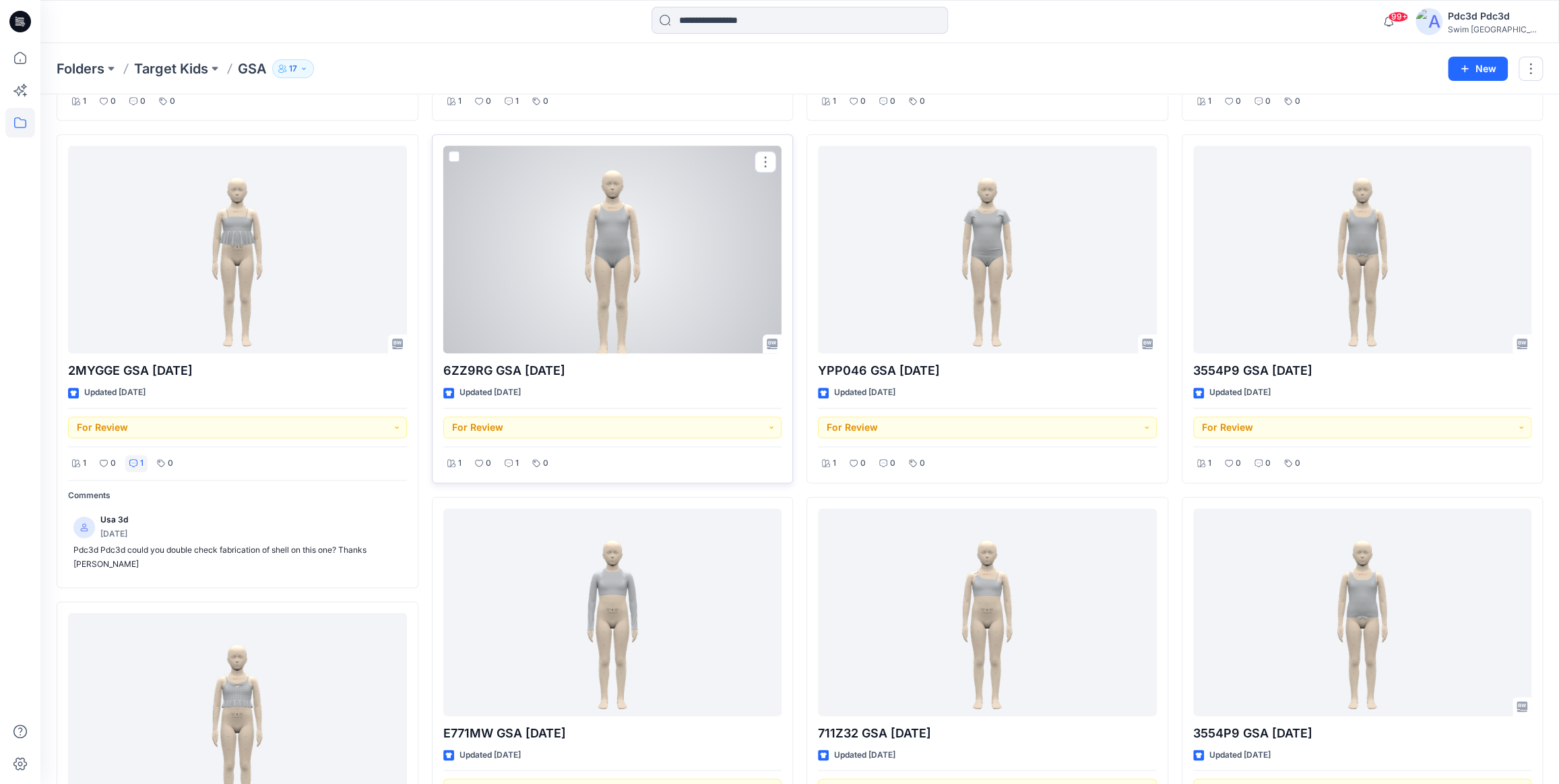
click at [508, 464] on icon at bounding box center [508, 463] width 8 height 8
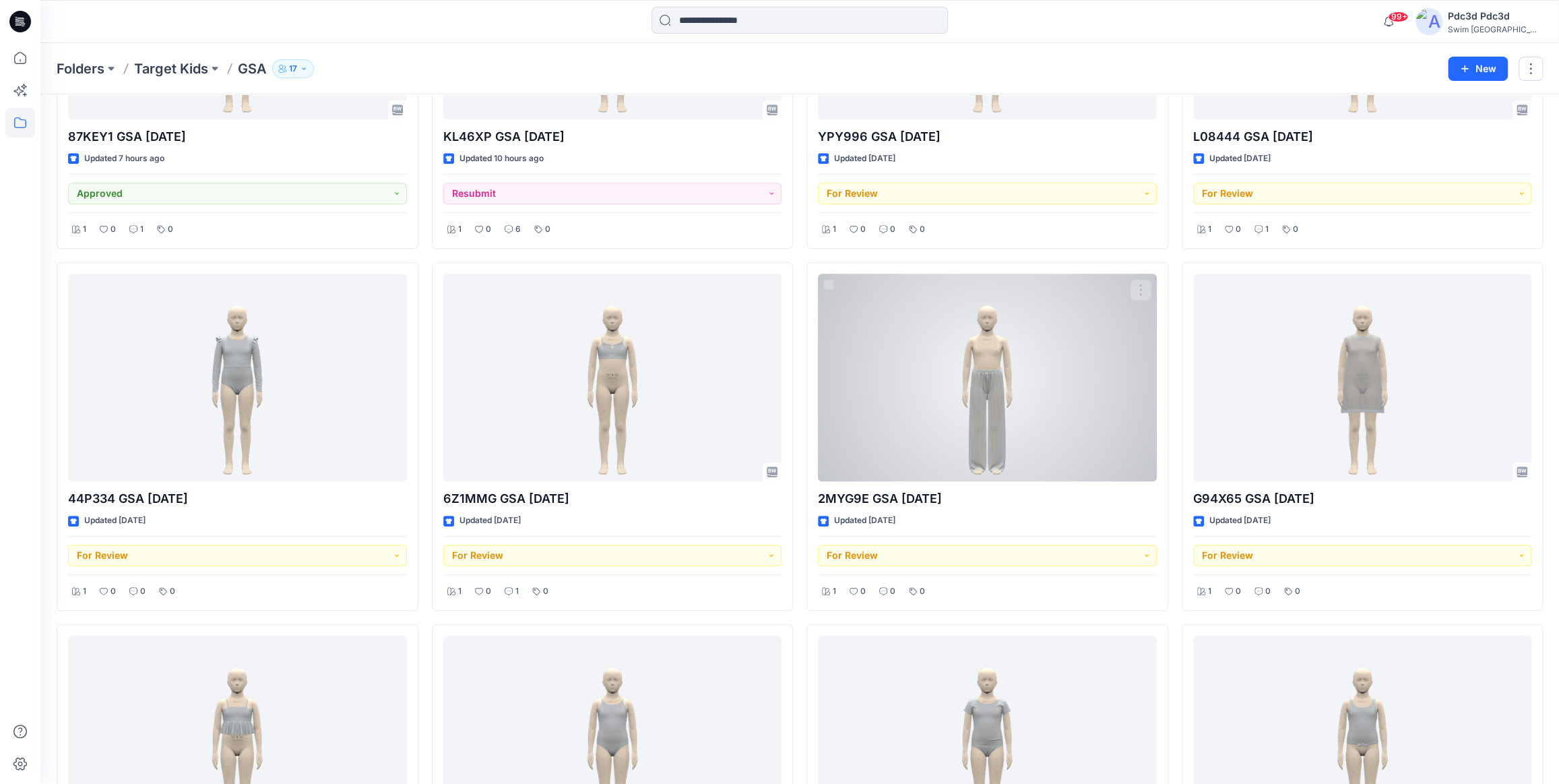
scroll to position [551, 0]
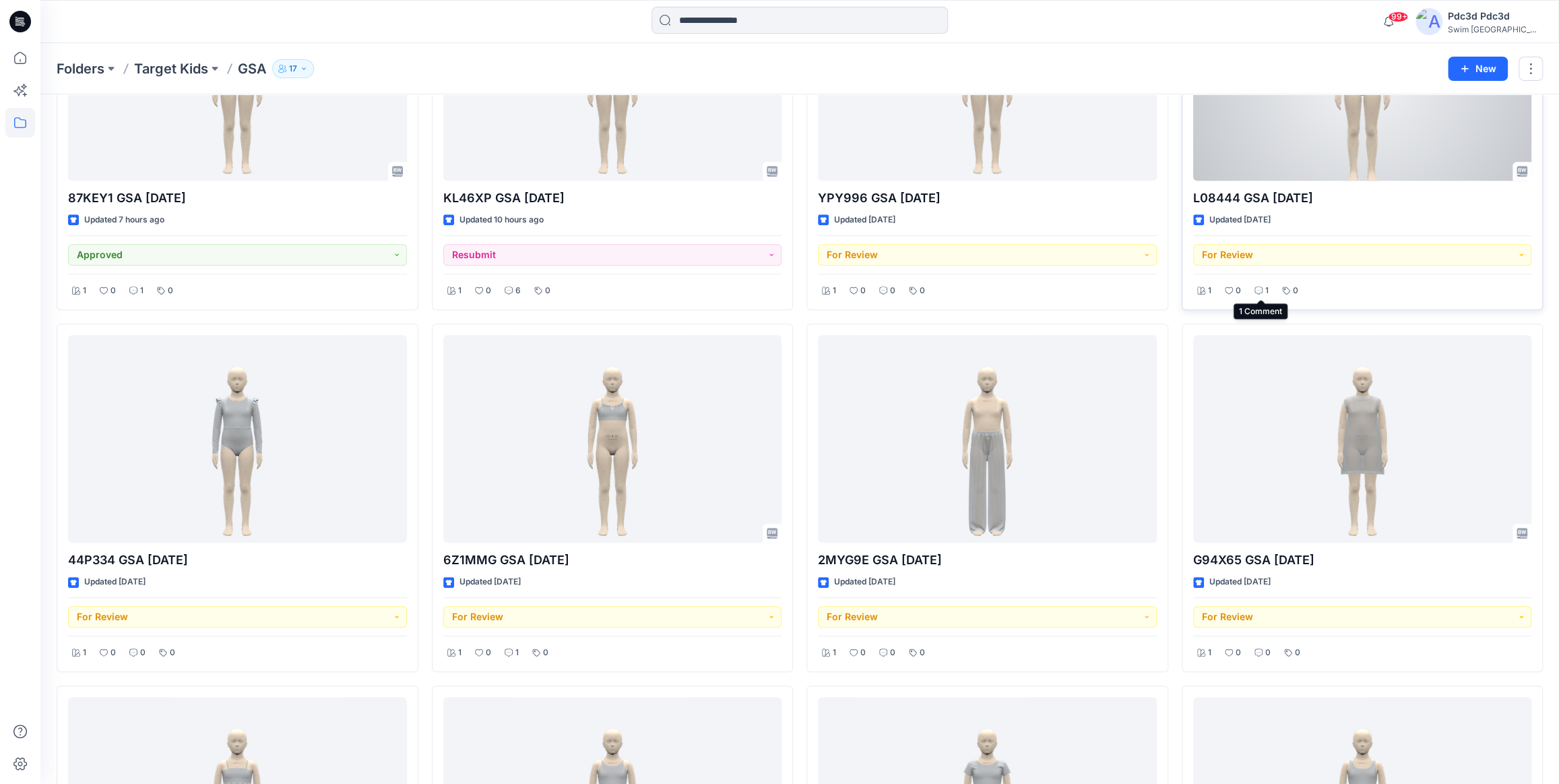
click at [1258, 290] on icon at bounding box center [1259, 290] width 8 height 8
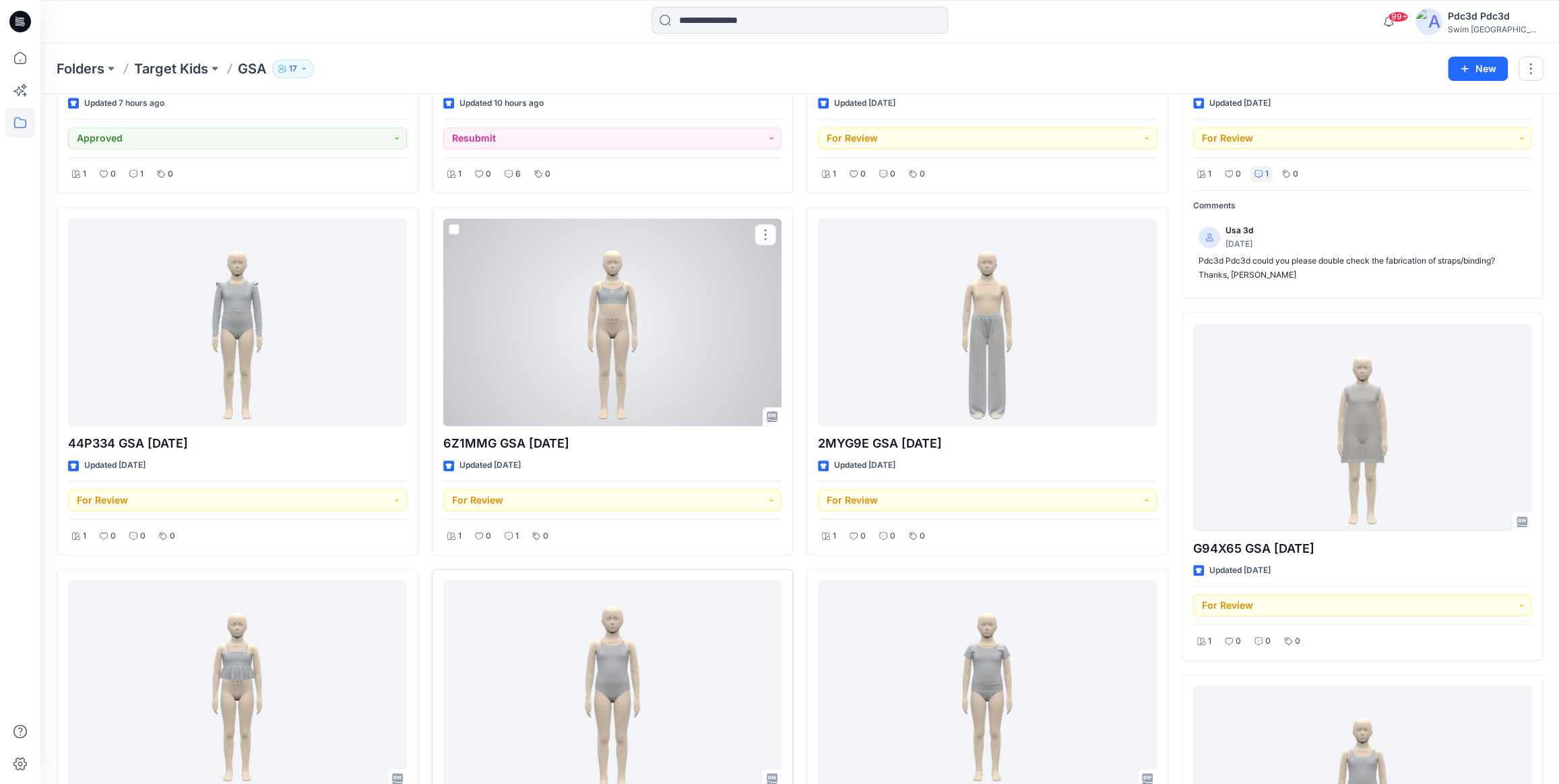
scroll to position [674, 0]
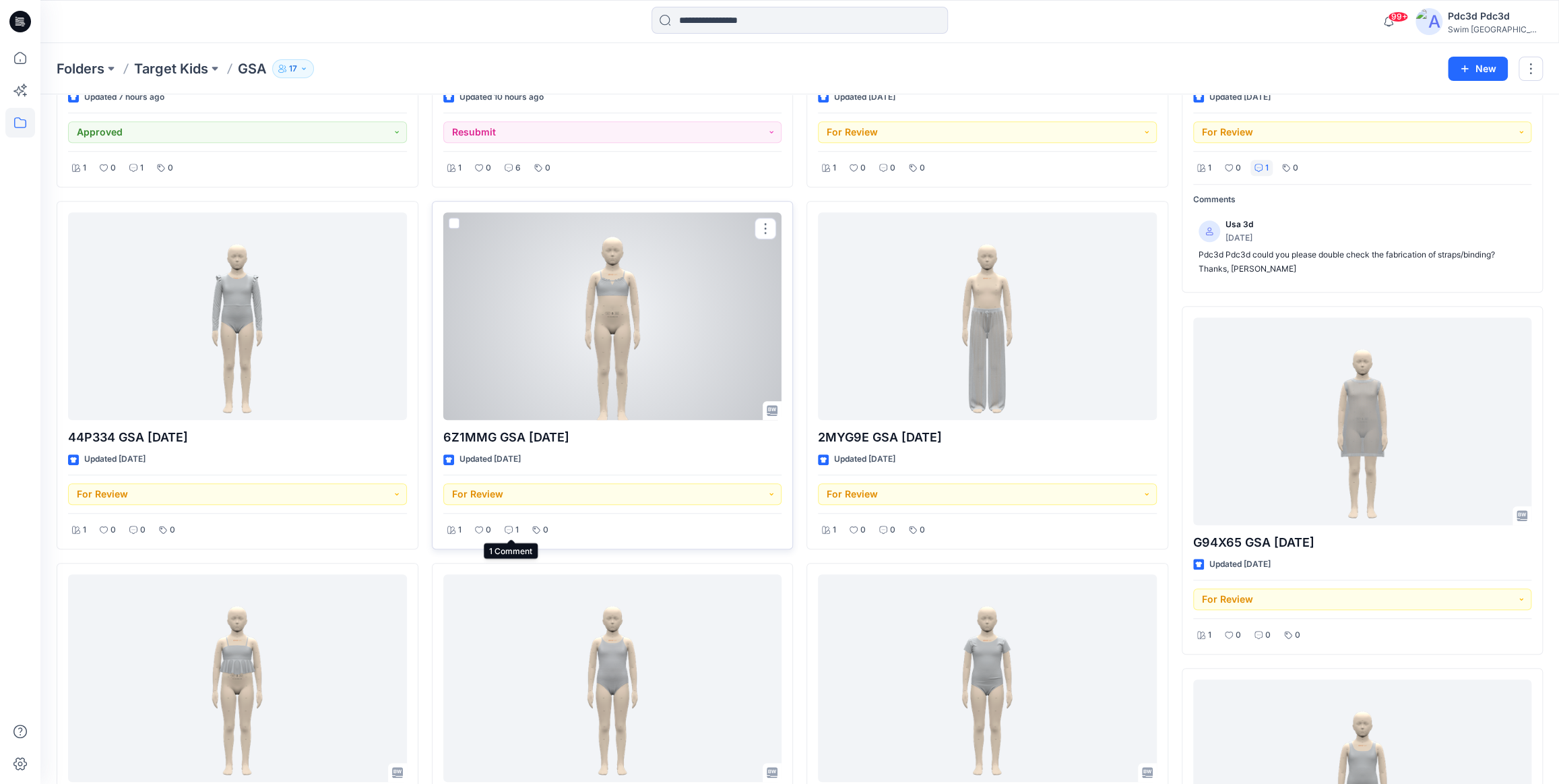
click at [507, 531] on icon at bounding box center [508, 530] width 8 height 8
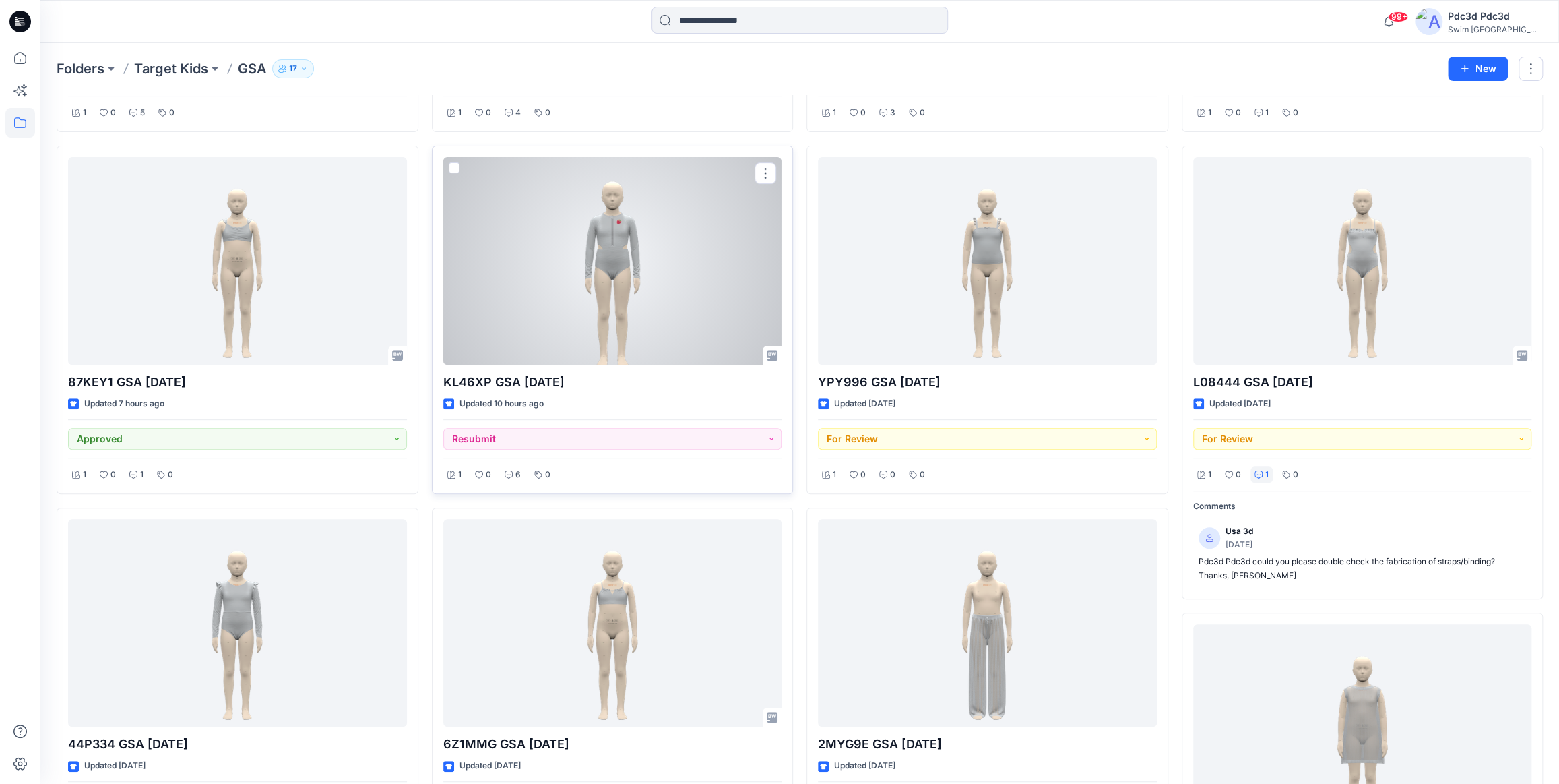
scroll to position [429, 0]
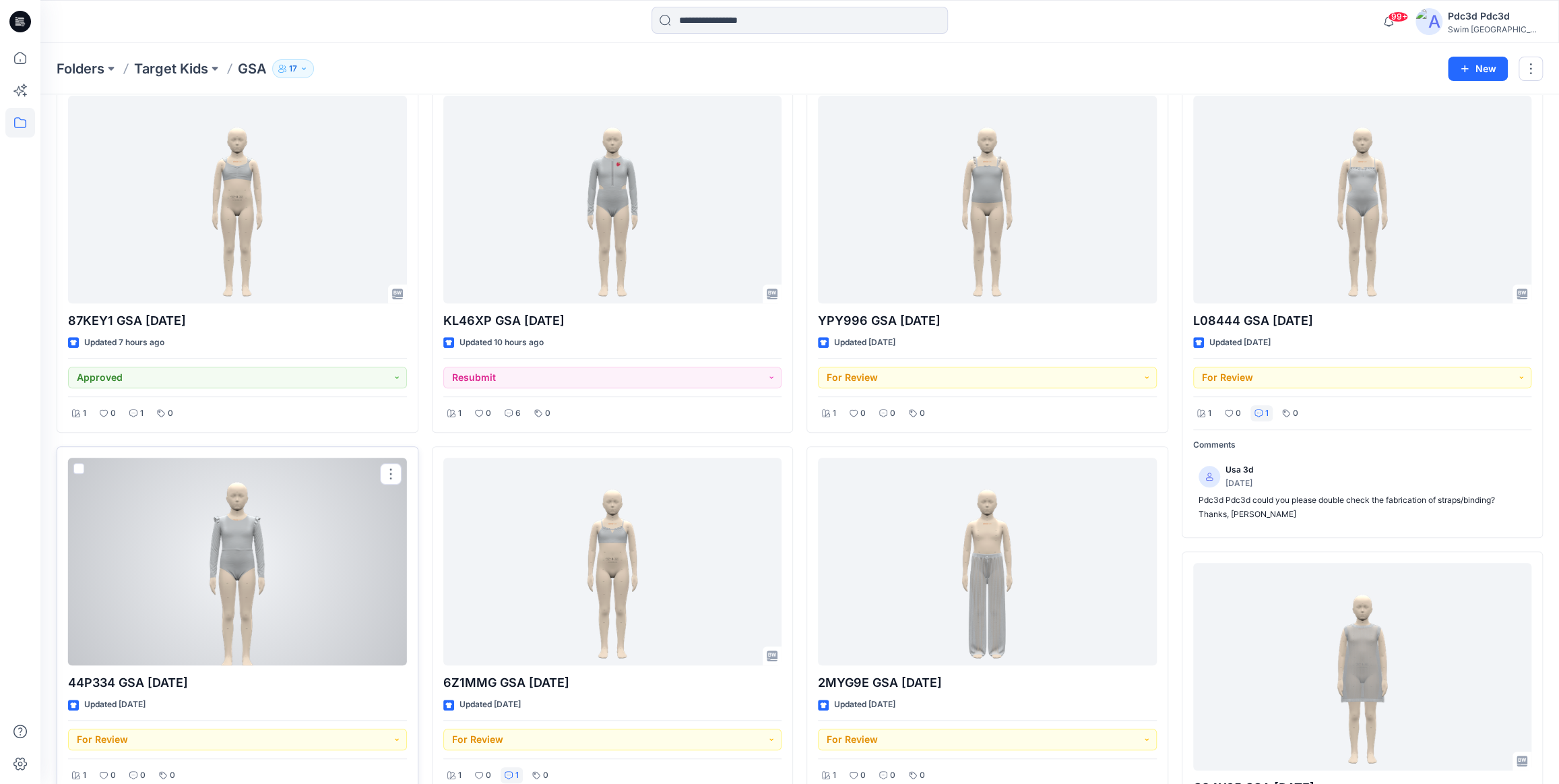
click at [241, 563] on div at bounding box center [237, 561] width 339 height 208
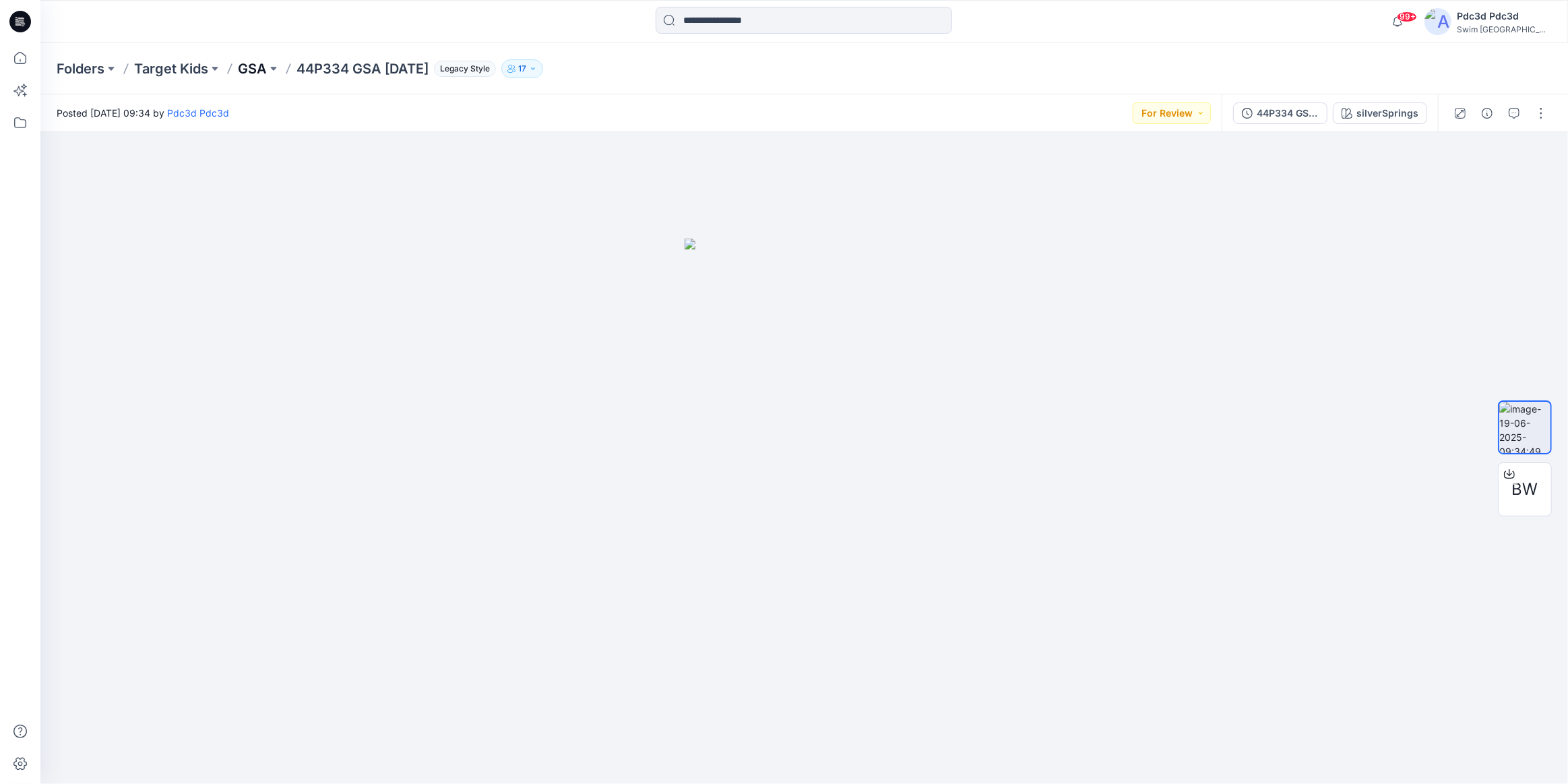
click at [244, 69] on p "GSA" at bounding box center [253, 69] width 29 height 19
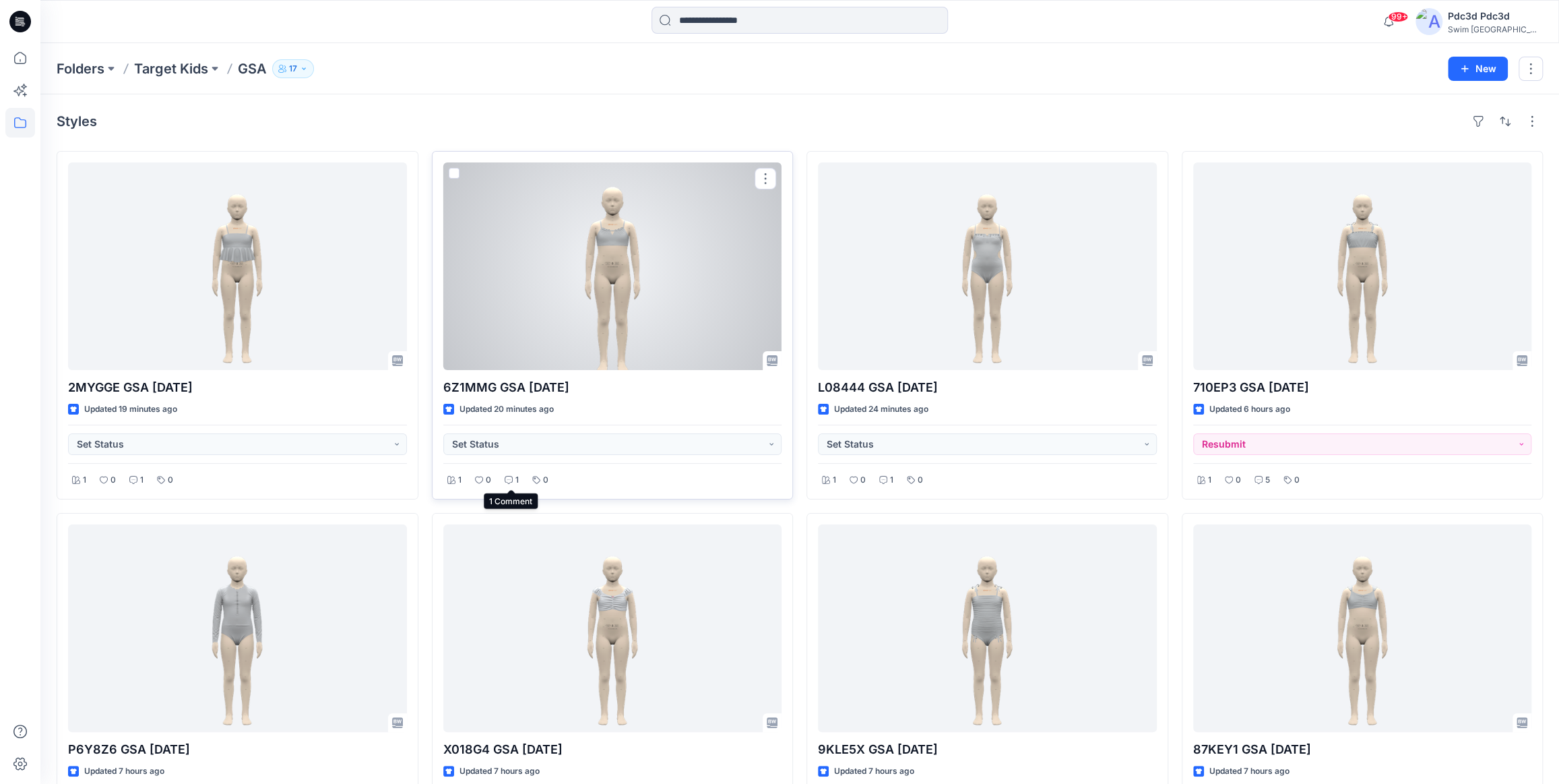
click at [512, 483] on icon at bounding box center [508, 479] width 8 height 8
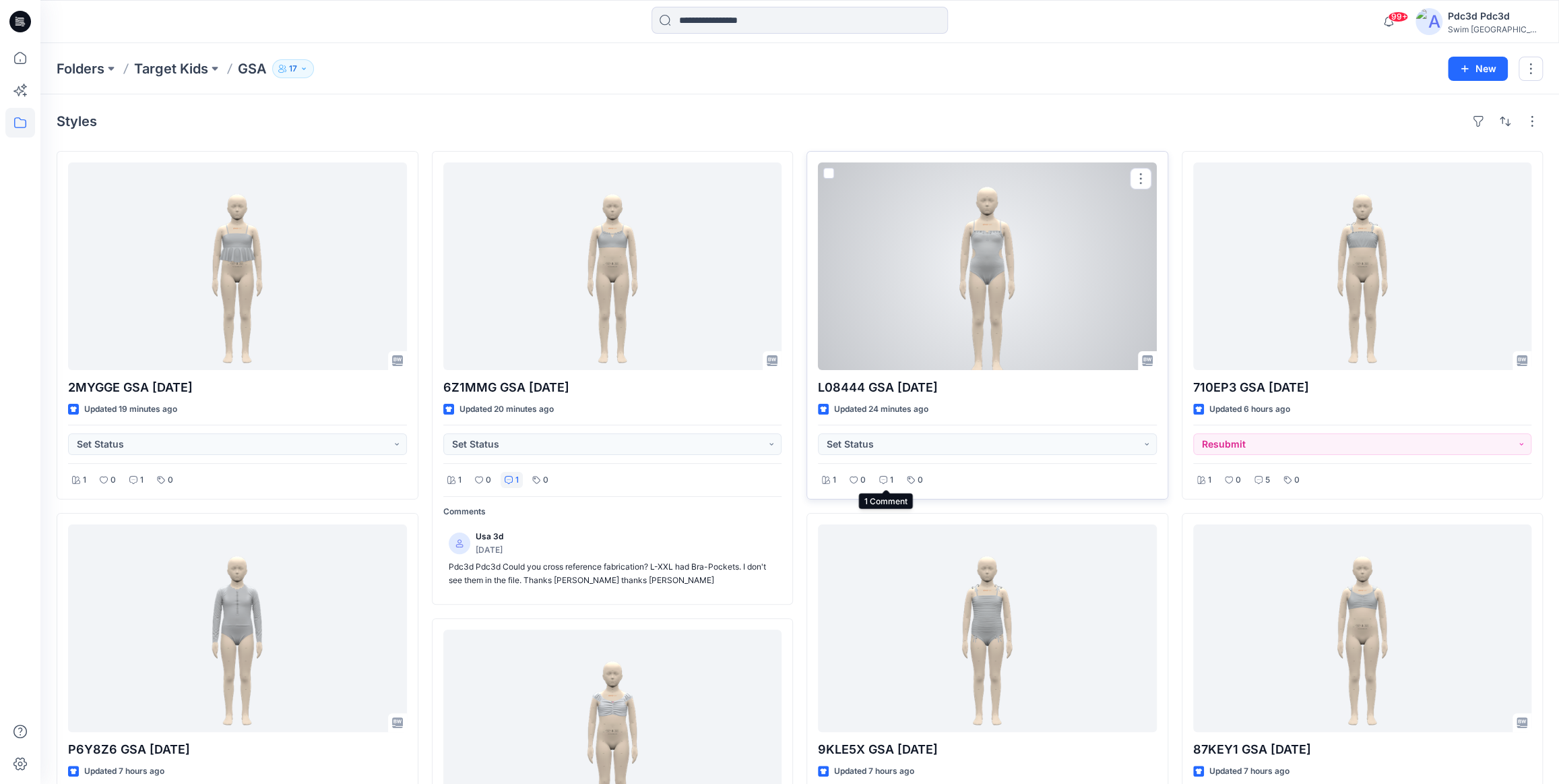
click at [883, 484] on div "1" at bounding box center [886, 480] width 23 height 17
